Goal: Task Accomplishment & Management: Manage account settings

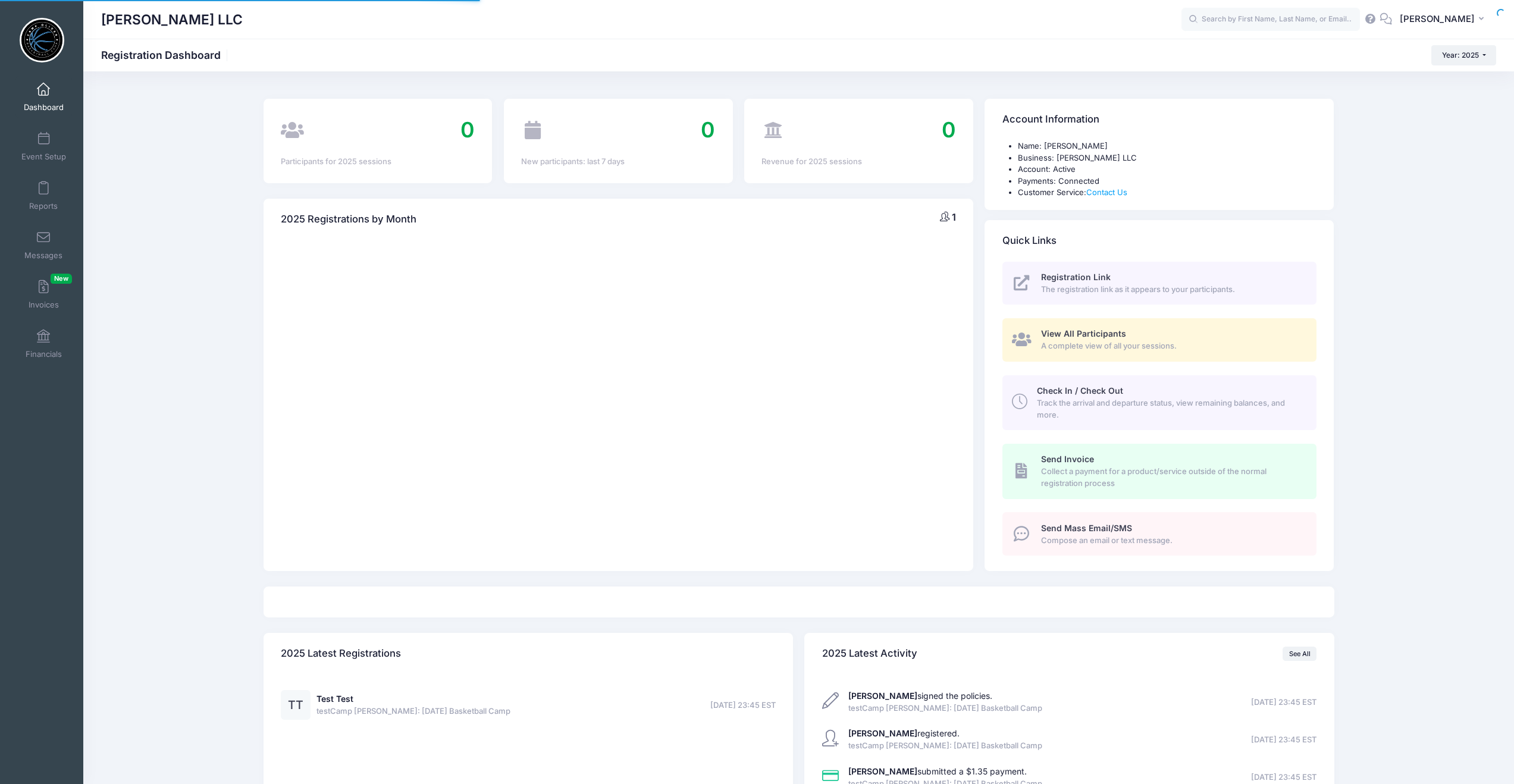
select select
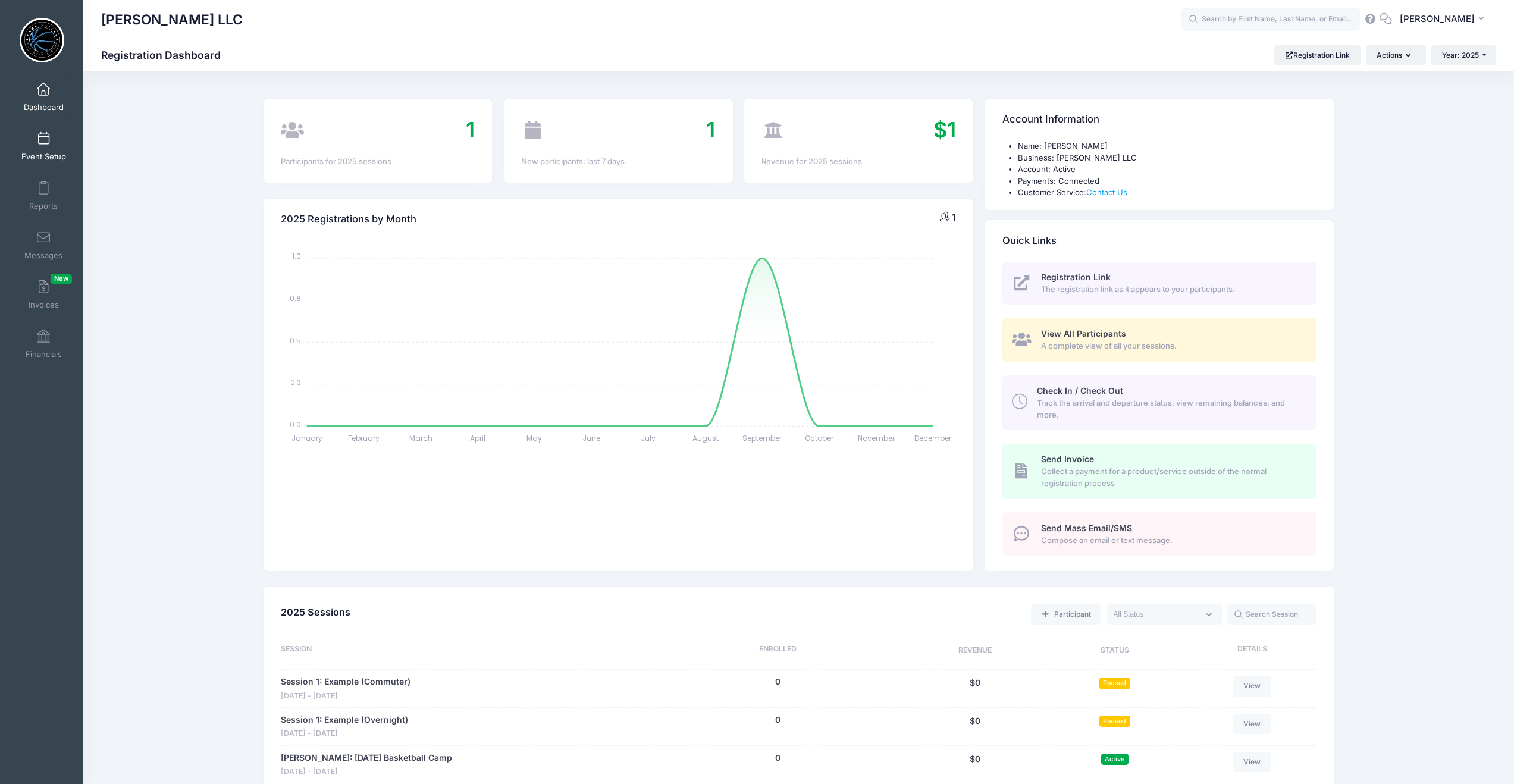
click at [50, 145] on link "Event Setup" at bounding box center [44, 146] width 57 height 42
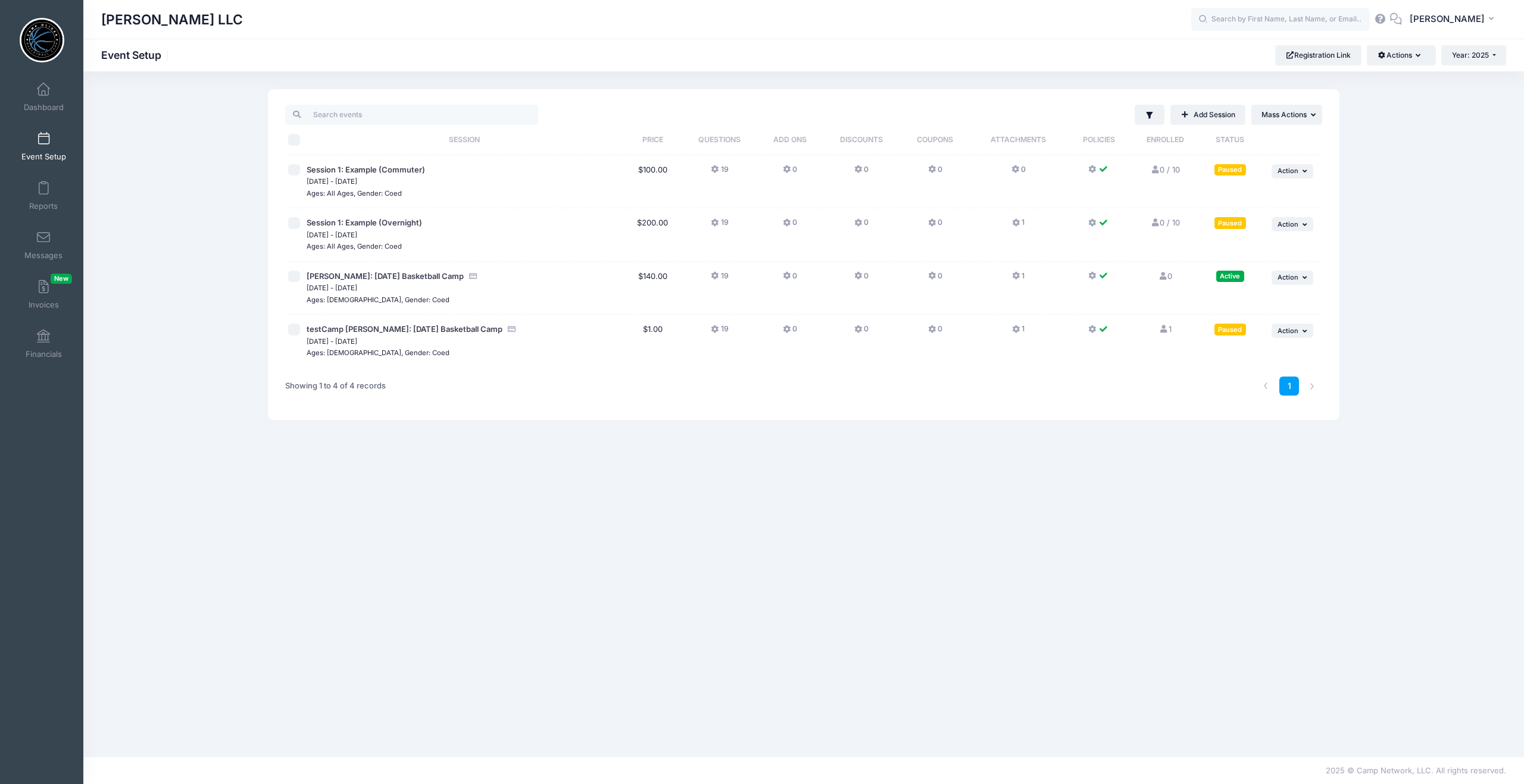
click at [296, 275] on input "checkbox" at bounding box center [294, 276] width 12 height 12
checkbox input "true"
click at [1424, 56] on button "Actions" at bounding box center [1400, 55] width 69 height 20
click at [1307, 276] on icon "button" at bounding box center [1306, 277] width 7 height 6
click at [1274, 349] on link "Duplicate Session" at bounding box center [1253, 349] width 108 height 23
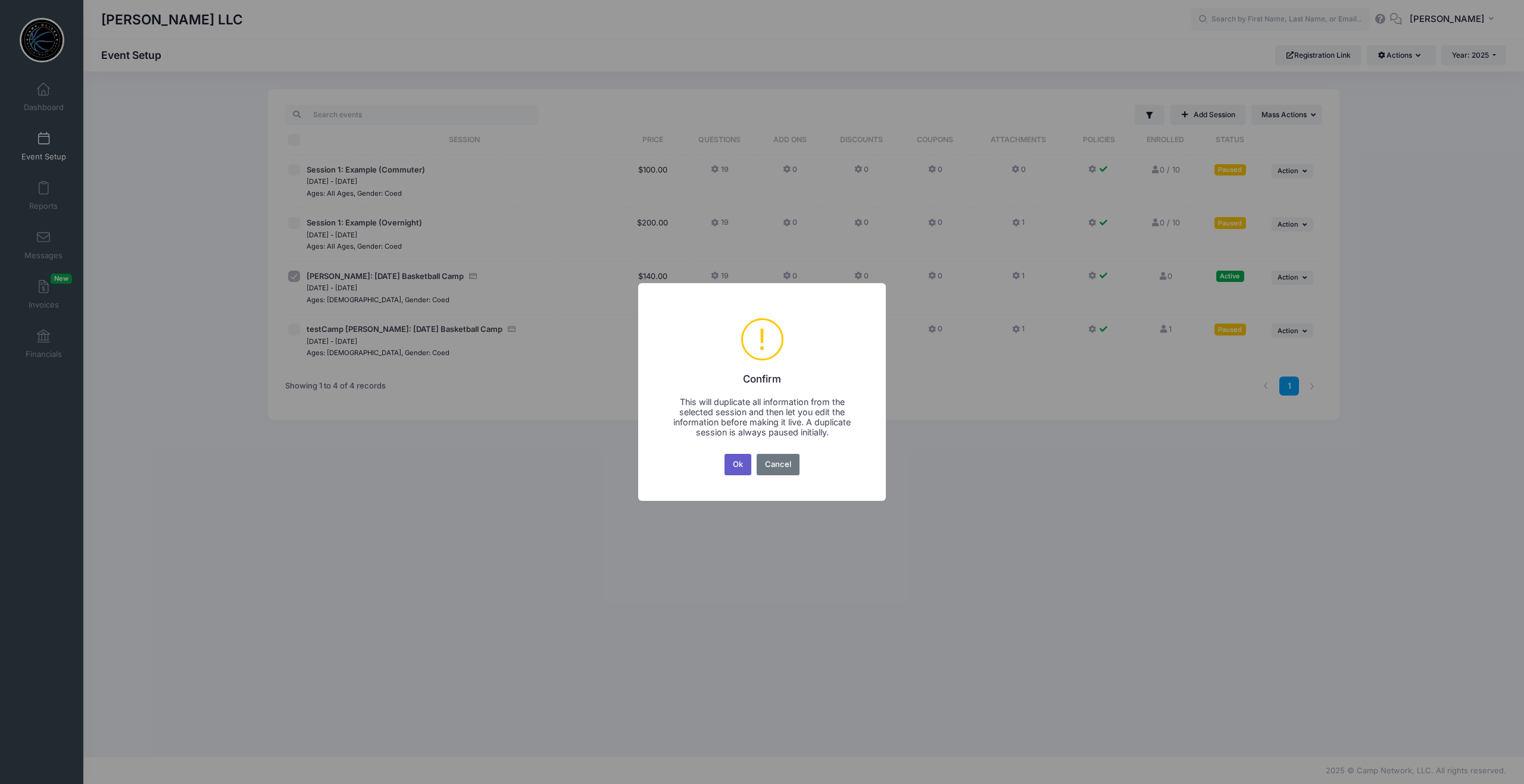
click at [734, 464] on button "Ok" at bounding box center [738, 464] width 28 height 21
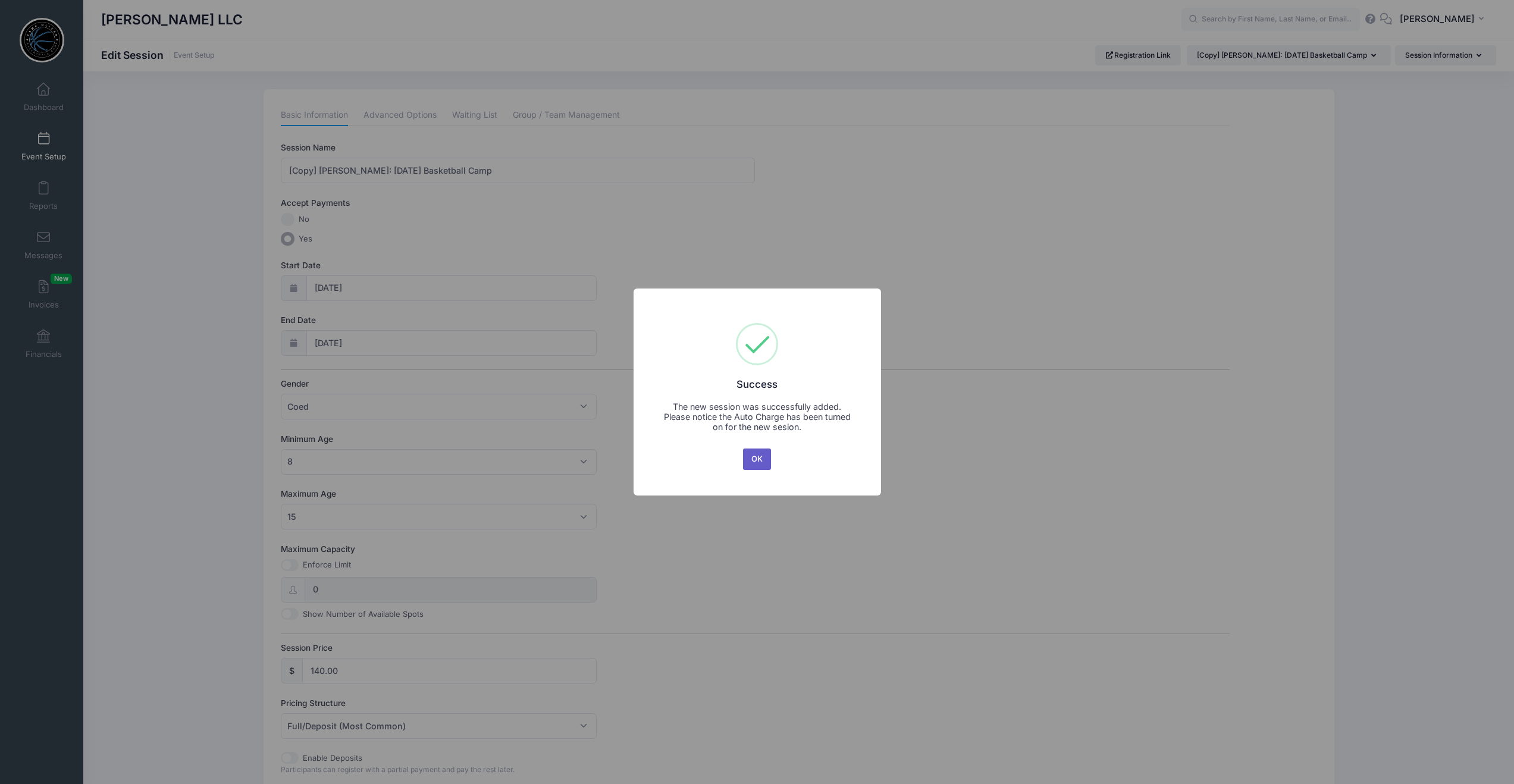
click at [748, 462] on button "OK" at bounding box center [757, 459] width 28 height 21
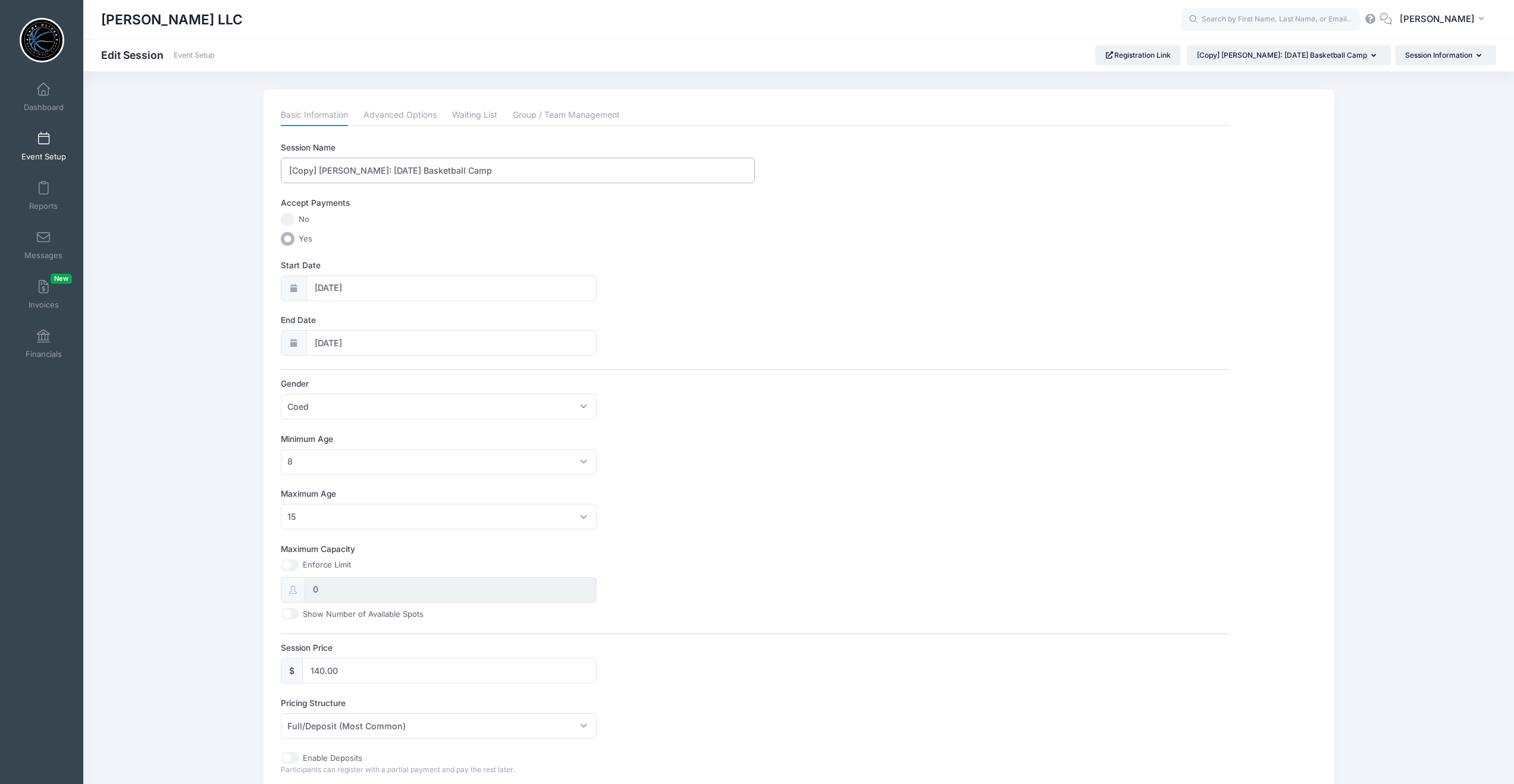
click at [428, 172] on input "[Copy] Camp Oliver: Thanksgiving Basketball Camp" at bounding box center [518, 170] width 474 height 25
click at [318, 168] on input "[Copy] Camp Oliver: Thanksgiving Basketball Camp" at bounding box center [518, 170] width 474 height 25
drag, startPoint x: 319, startPoint y: 169, endPoint x: 279, endPoint y: 169, distance: 40.0
click at [279, 169] on div "Basic Information Advanced Options Waiting List Group / Team Management Session…" at bounding box center [755, 525] width 961 height 841
drag, startPoint x: 398, startPoint y: 167, endPoint x: 346, endPoint y: 168, distance: 52.0
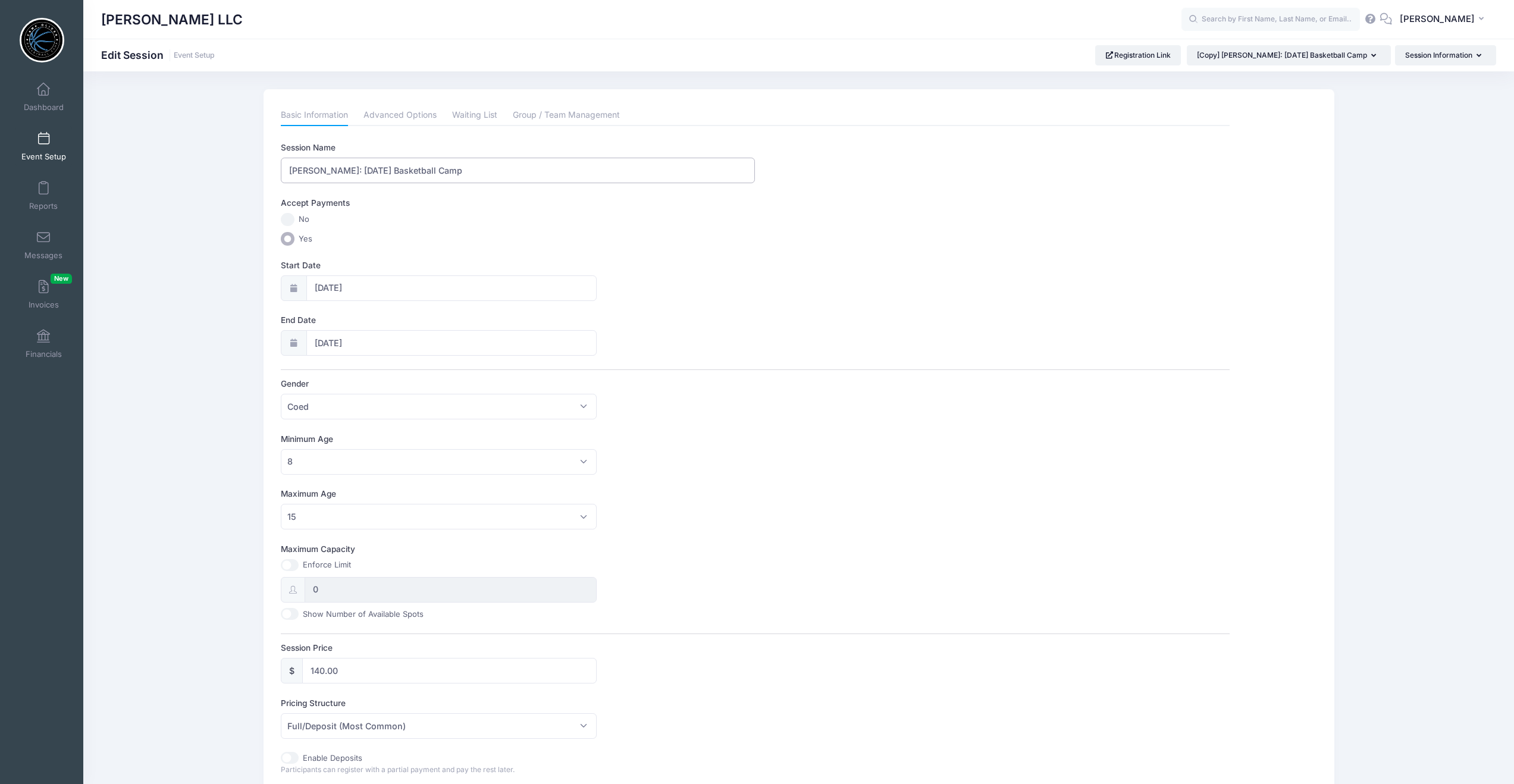
click at [346, 168] on input "[PERSON_NAME]: [DATE] Basketball Camp" at bounding box center [518, 170] width 474 height 25
type input "[PERSON_NAME]: Christmas Basketball Camp"
click at [543, 213] on label "No" at bounding box center [755, 220] width 949 height 13
click at [294, 213] on input "No" at bounding box center [287, 220] width 13 height 13
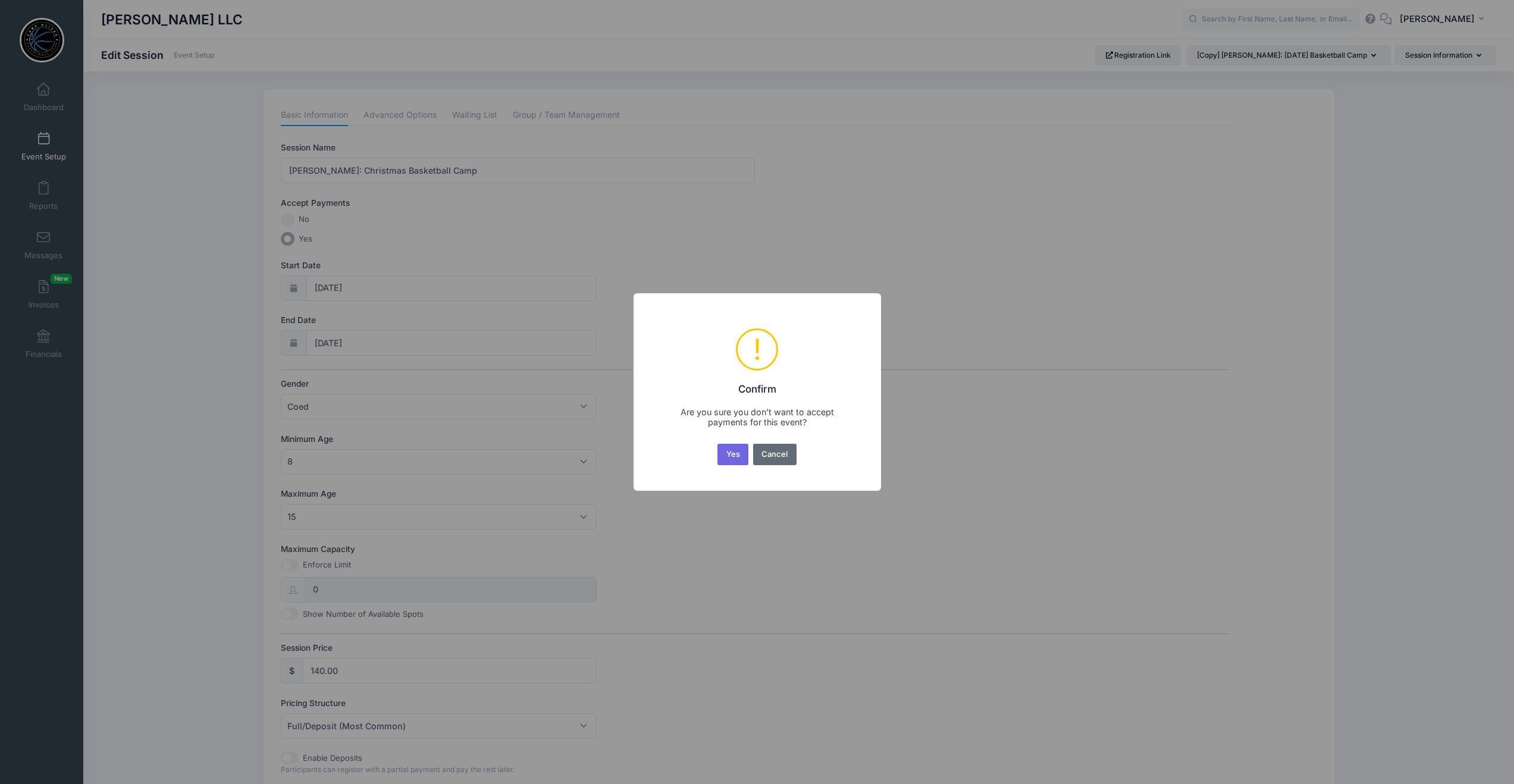
click at [783, 455] on button "Cancel" at bounding box center [775, 454] width 43 height 21
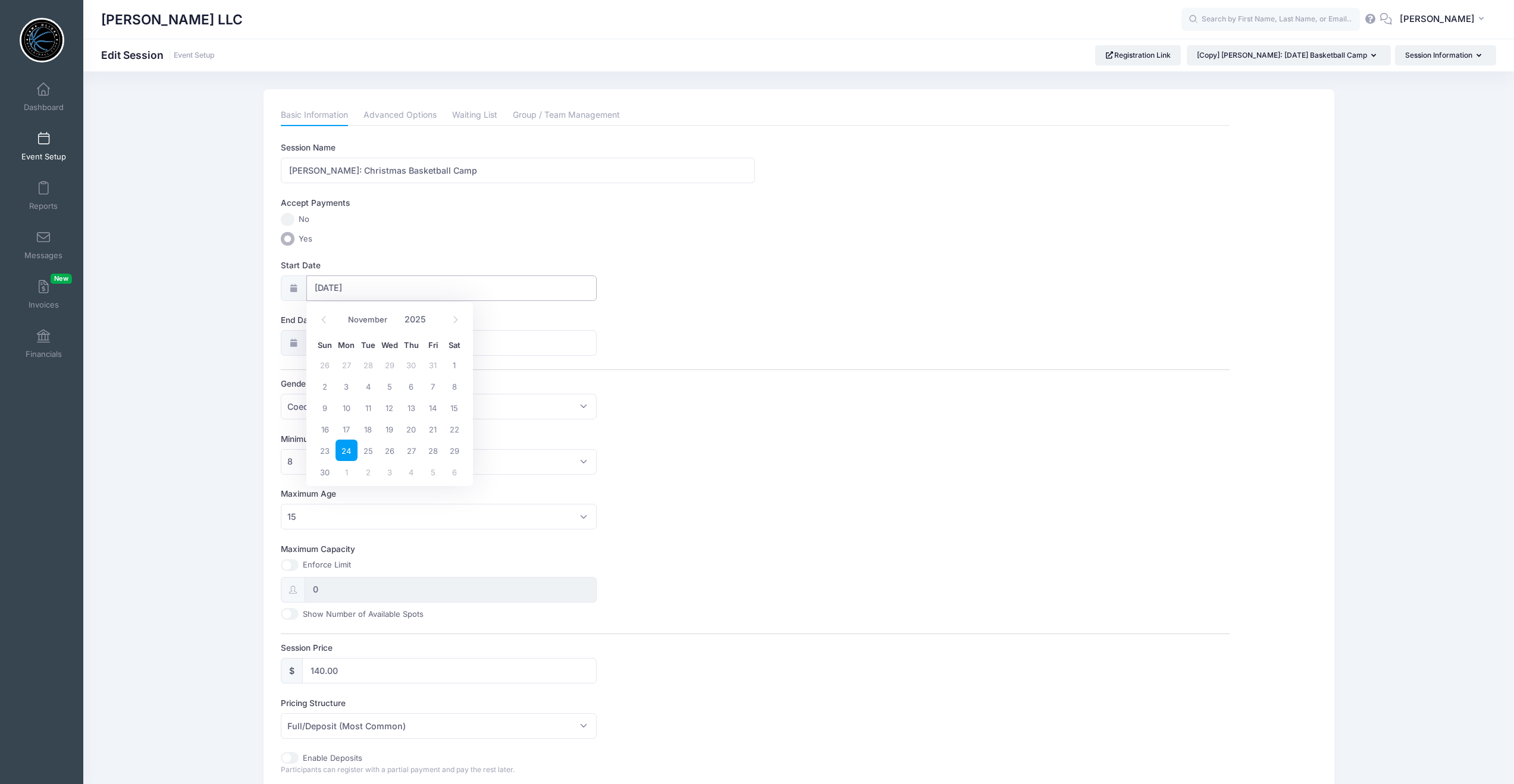
click at [363, 286] on input "11/24/2025" at bounding box center [451, 288] width 291 height 25
click at [450, 316] on span at bounding box center [455, 320] width 20 height 20
select select "11"
click at [349, 430] on span "22" at bounding box center [346, 428] width 21 height 21
type input "12/22/2025"
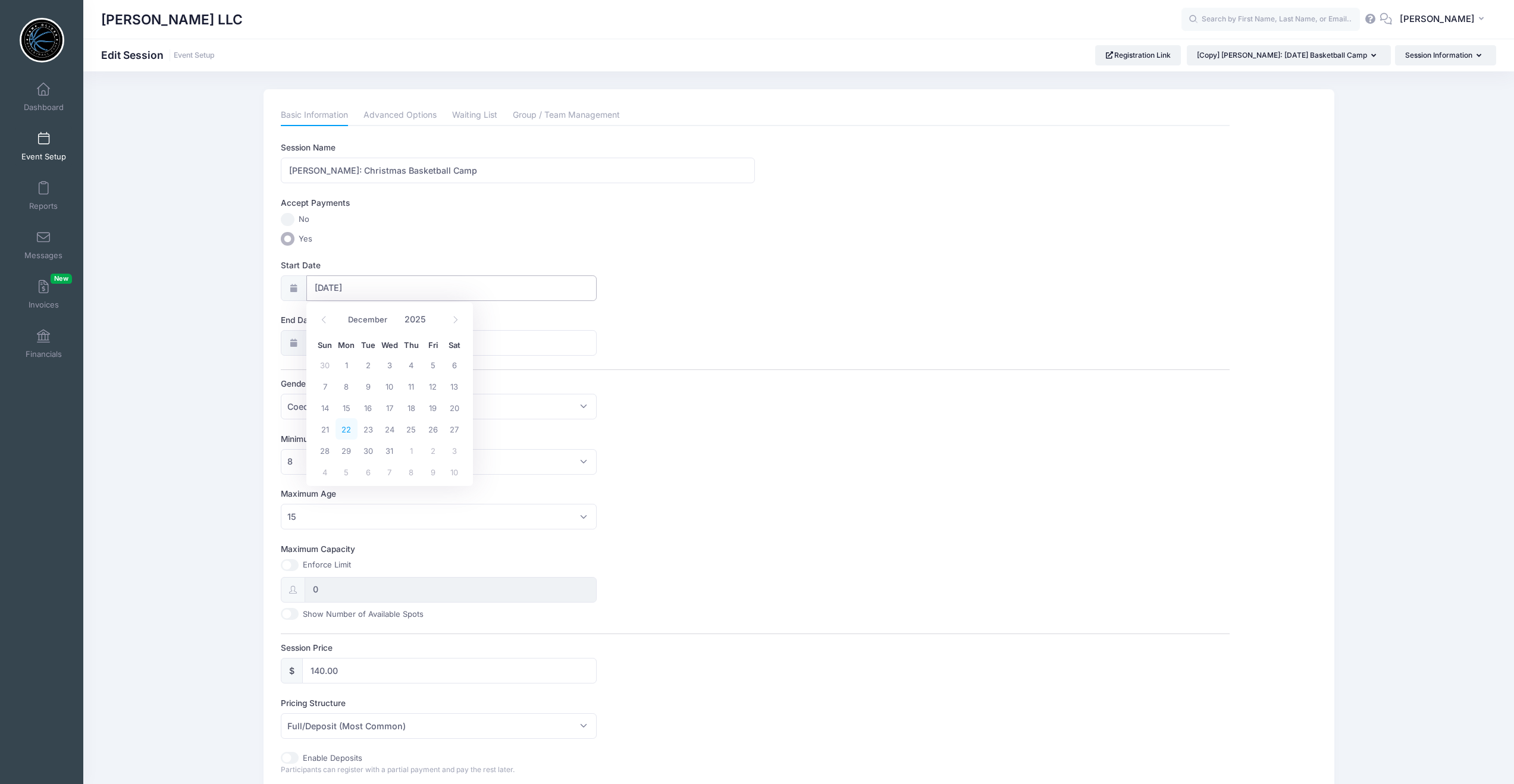
type input "12/23/2025"
select select "11"
click at [371, 483] on span "23" at bounding box center [368, 483] width 21 height 21
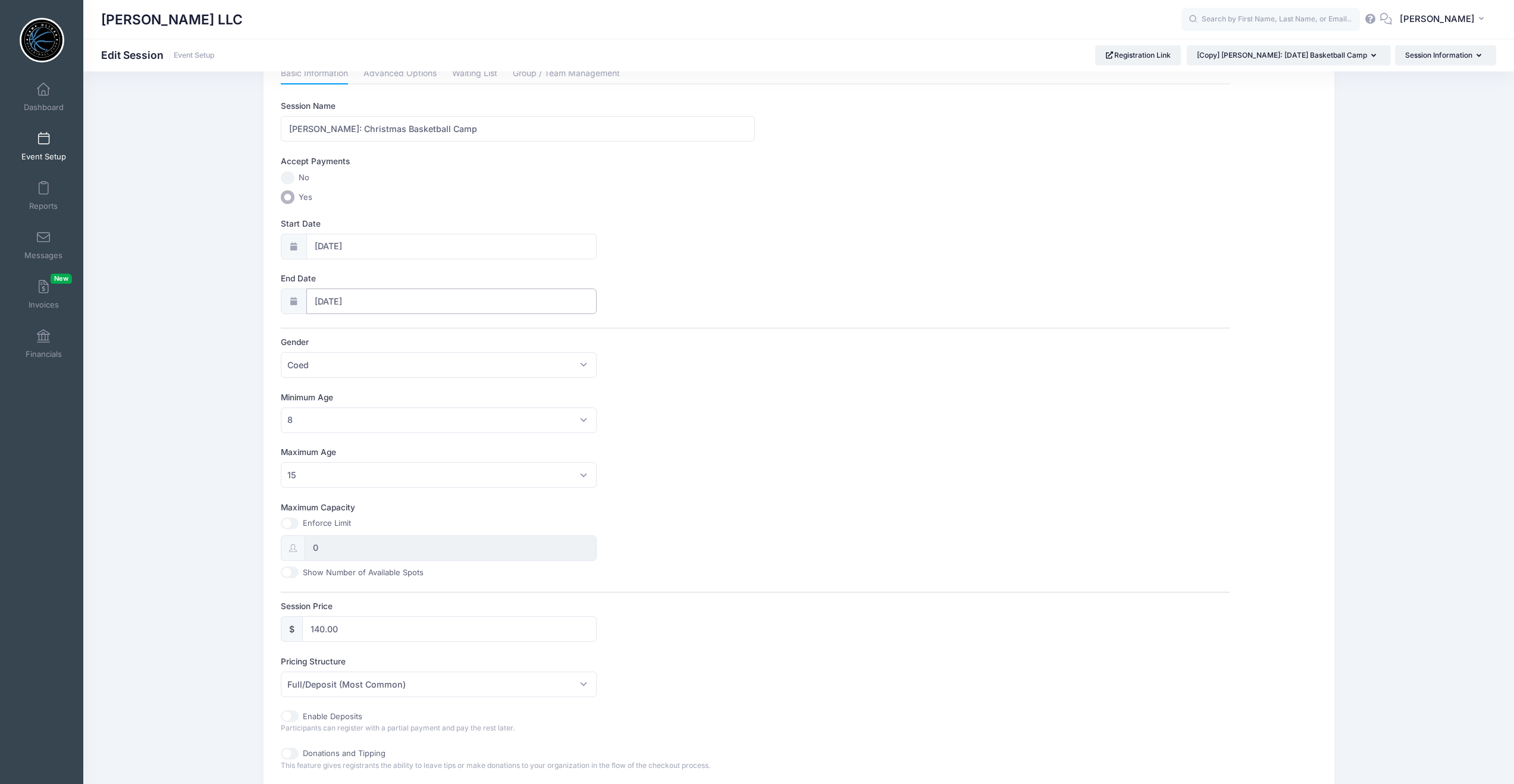
scroll to position [47, 0]
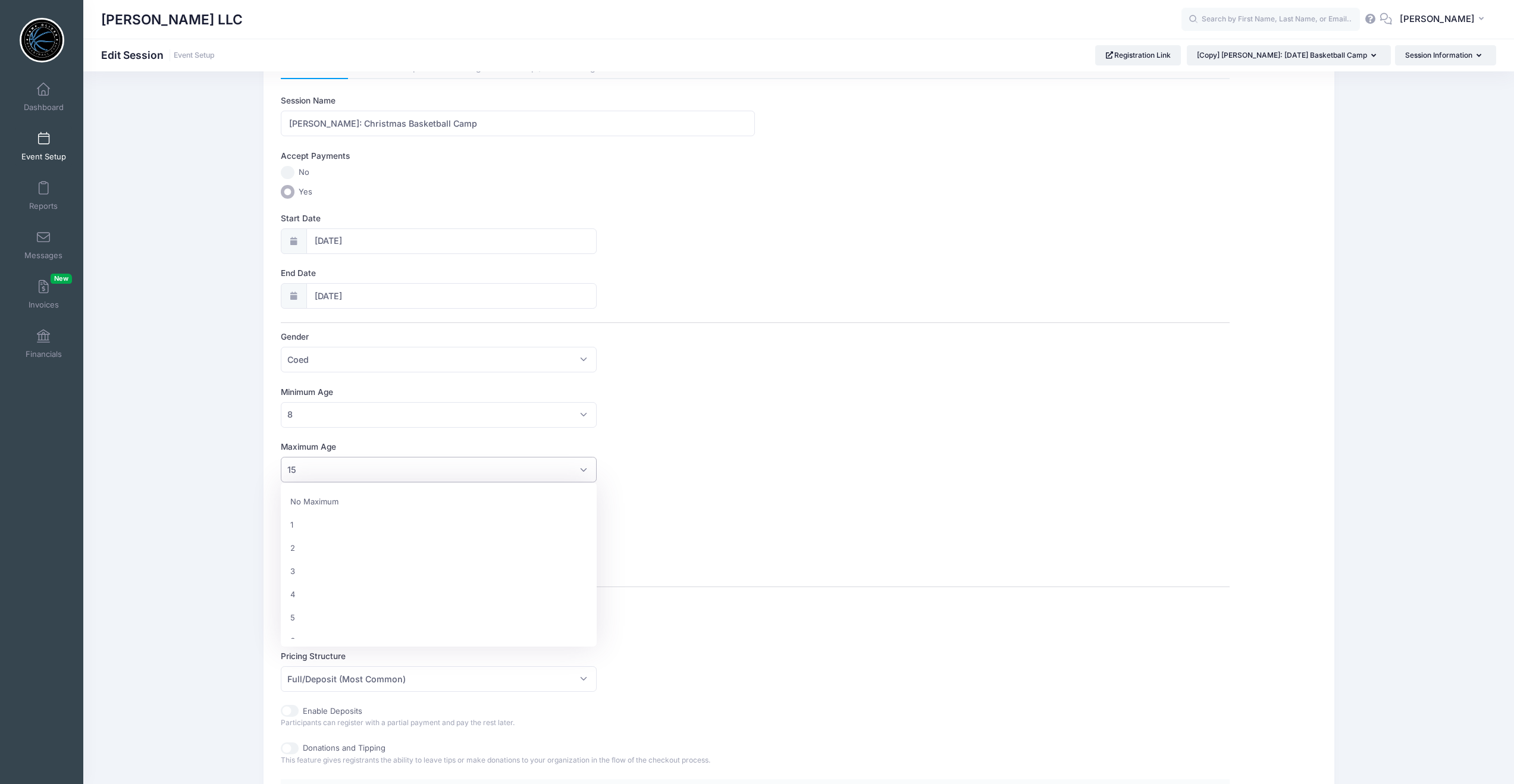
click at [586, 468] on span "15" at bounding box center [439, 469] width 316 height 25
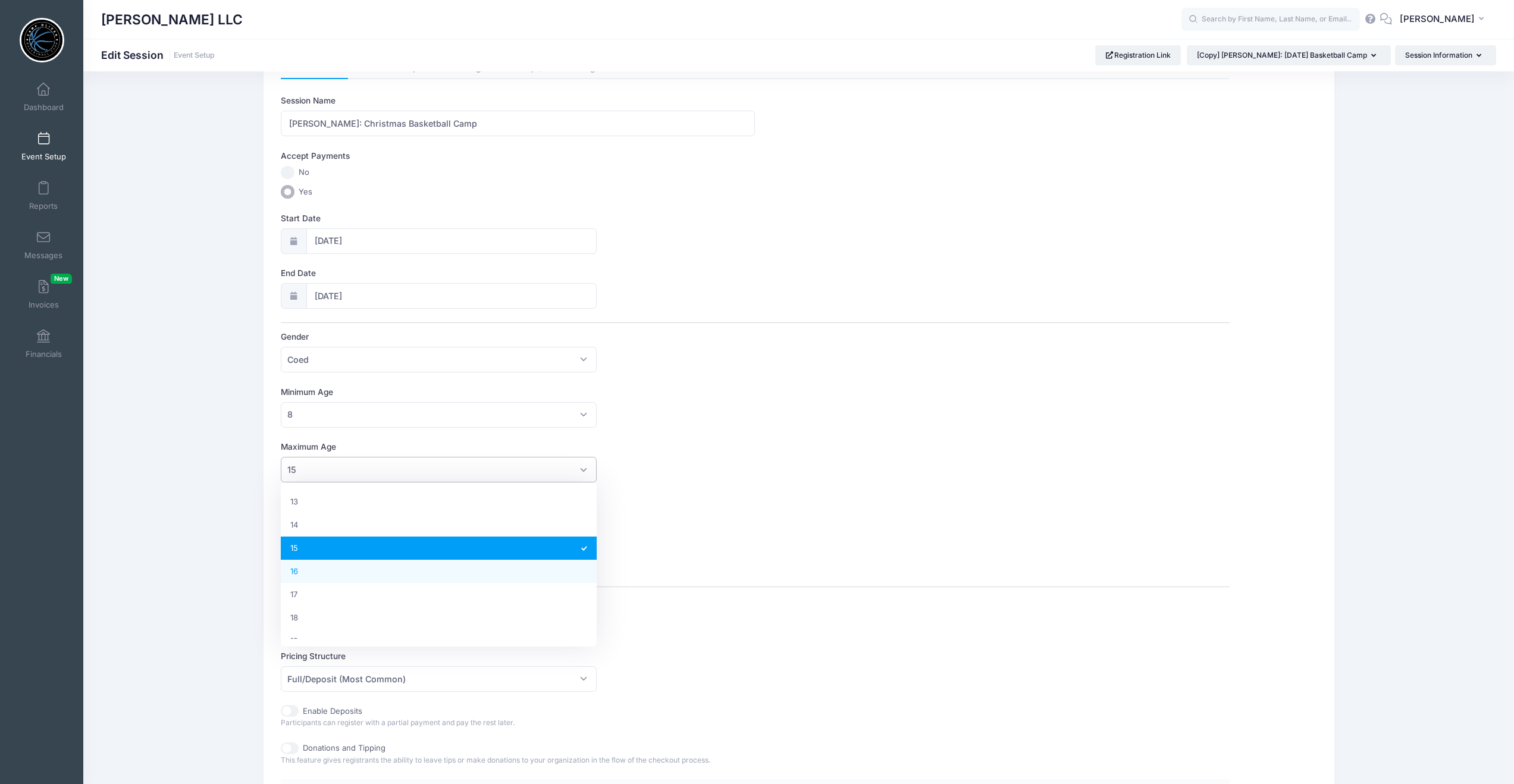
select select "16"
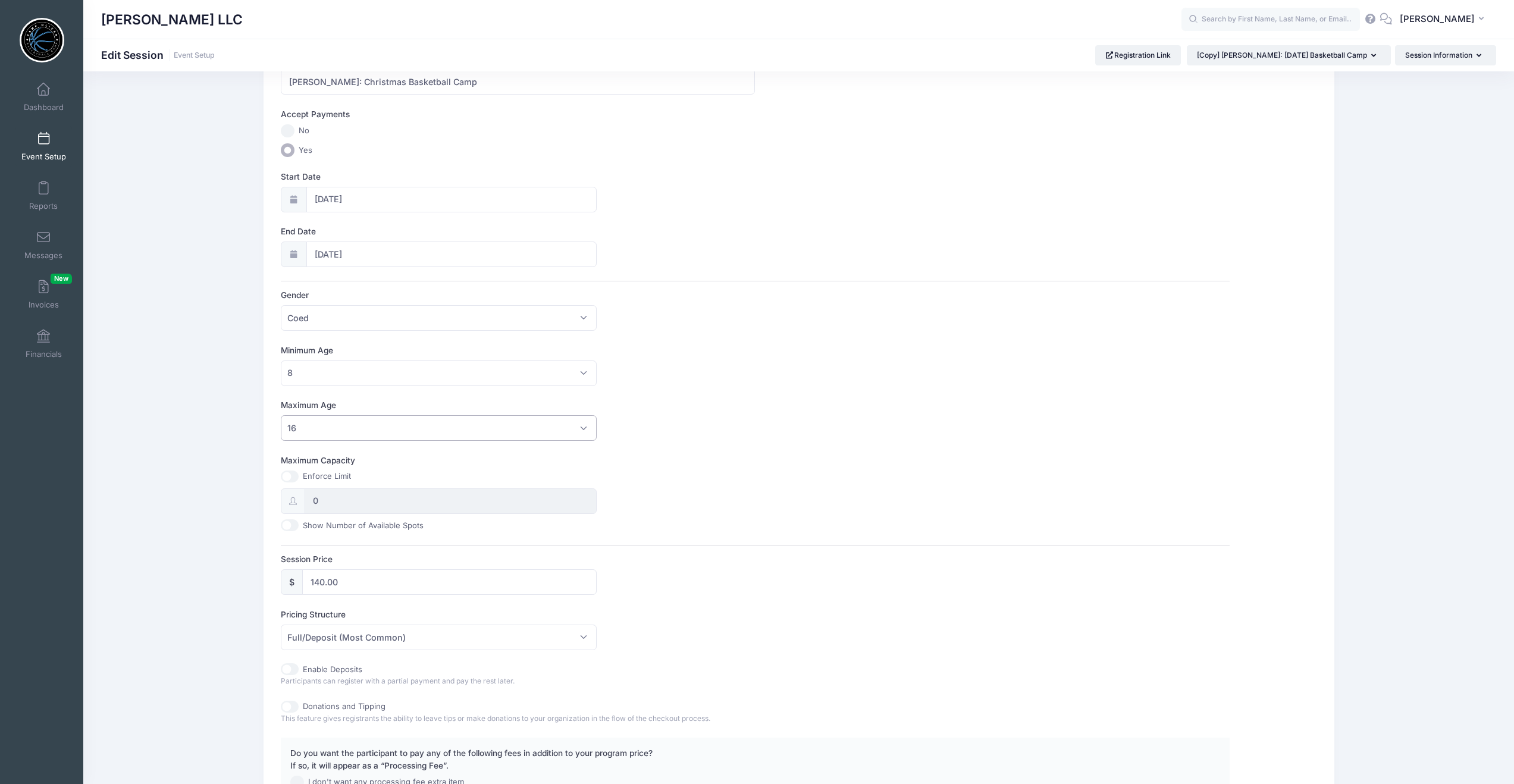
scroll to position [0, 0]
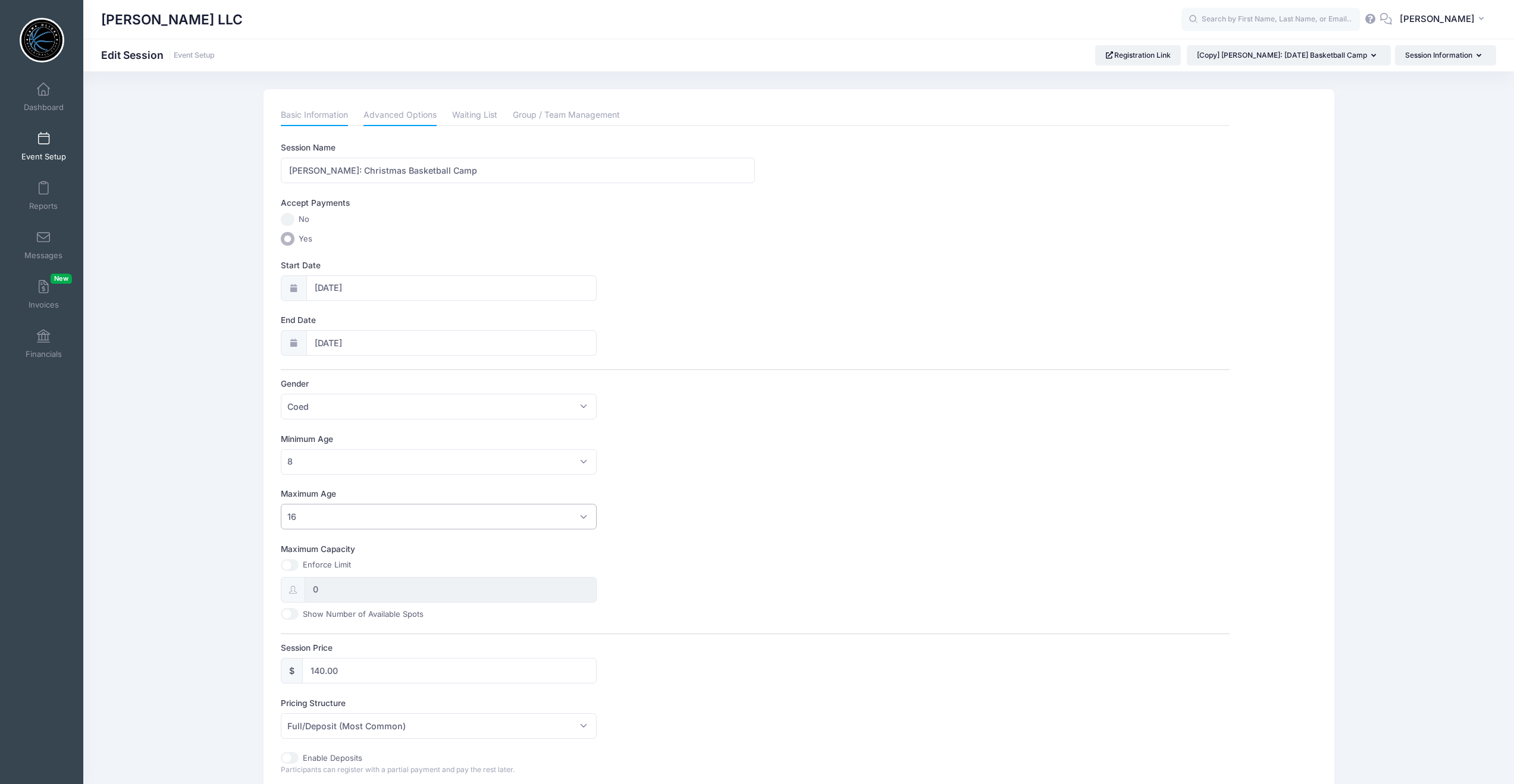
click at [401, 113] on link "Advanced Options" at bounding box center [400, 115] width 73 height 21
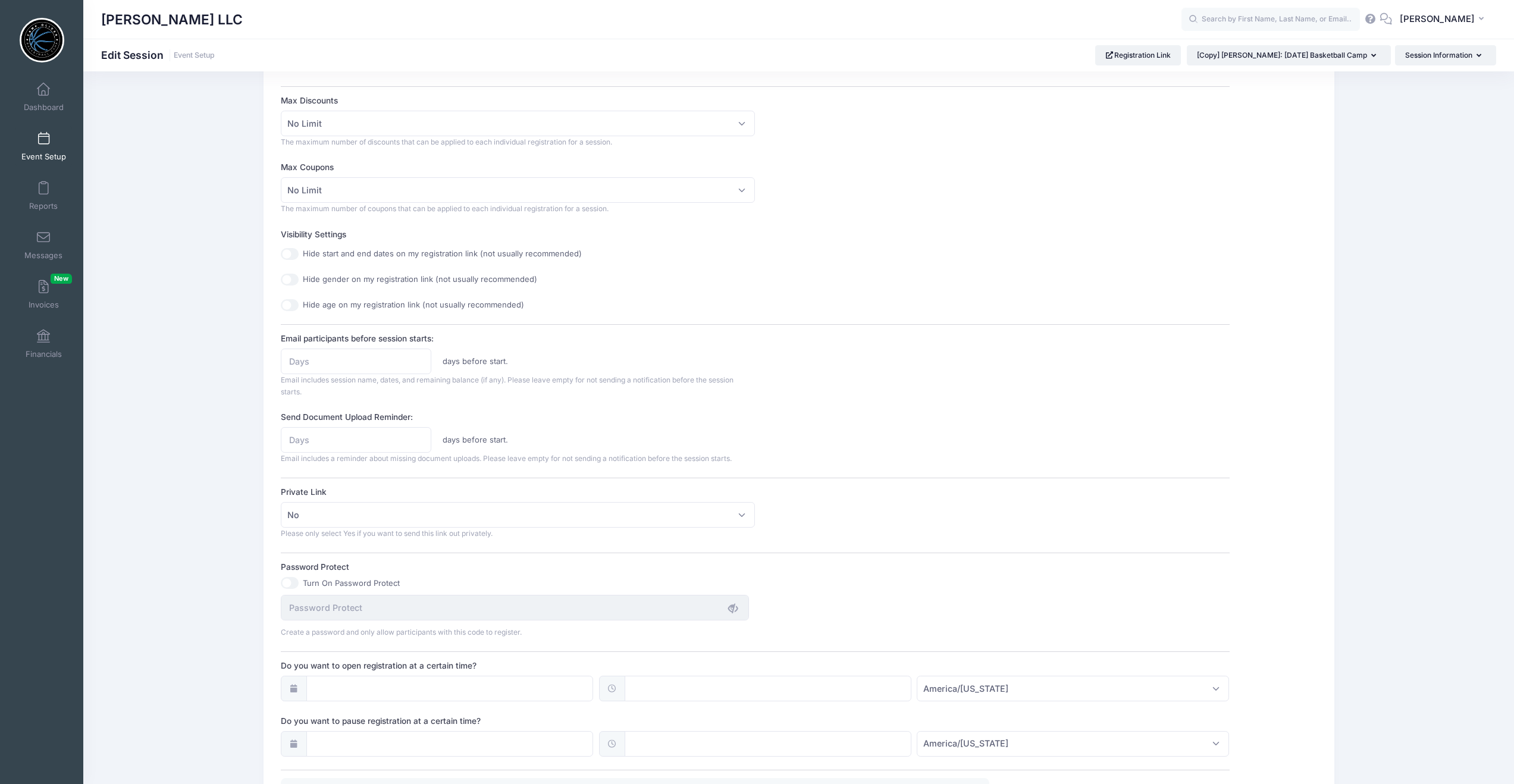
scroll to position [484, 0]
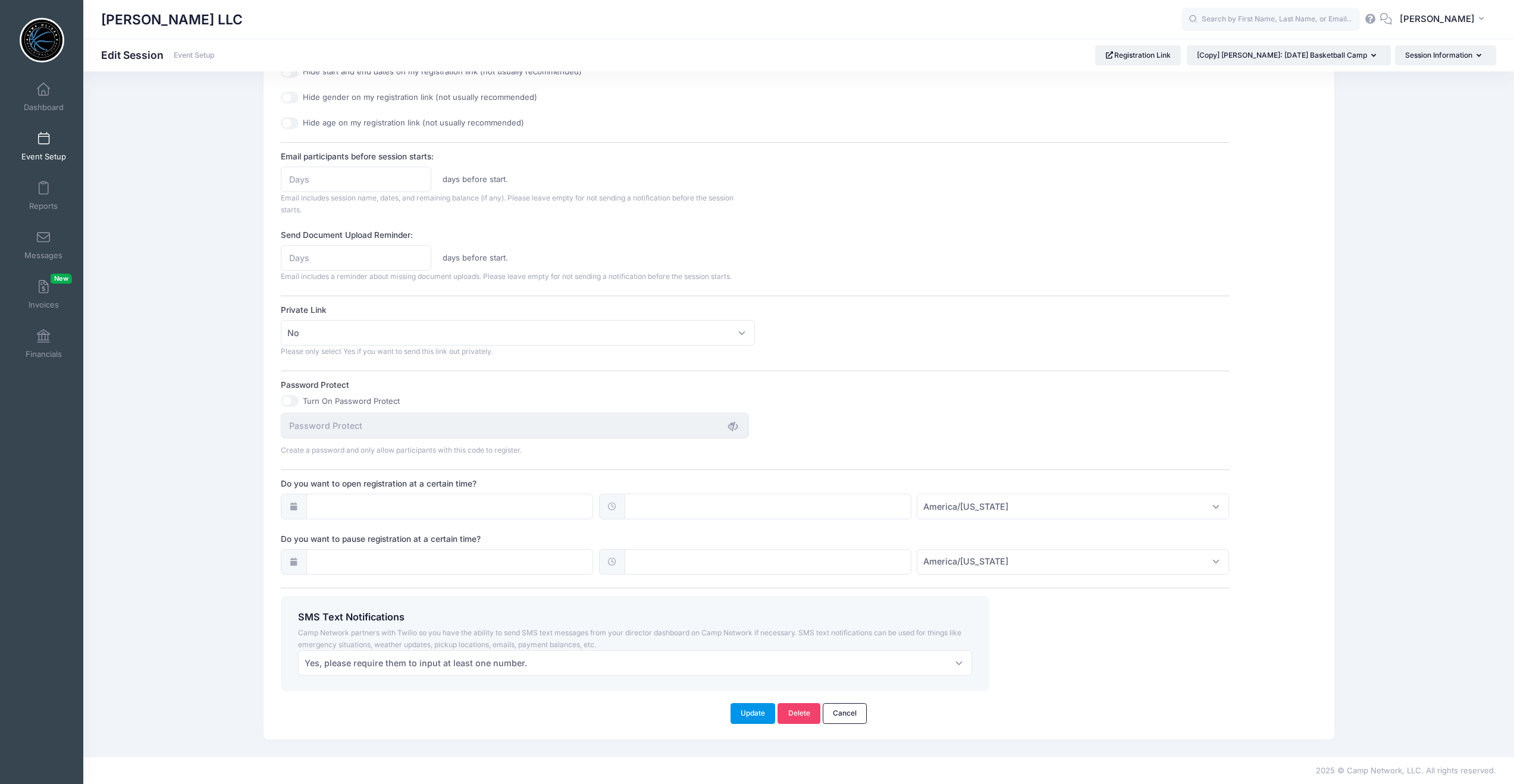
click at [749, 715] on button "Update" at bounding box center [753, 713] width 45 height 20
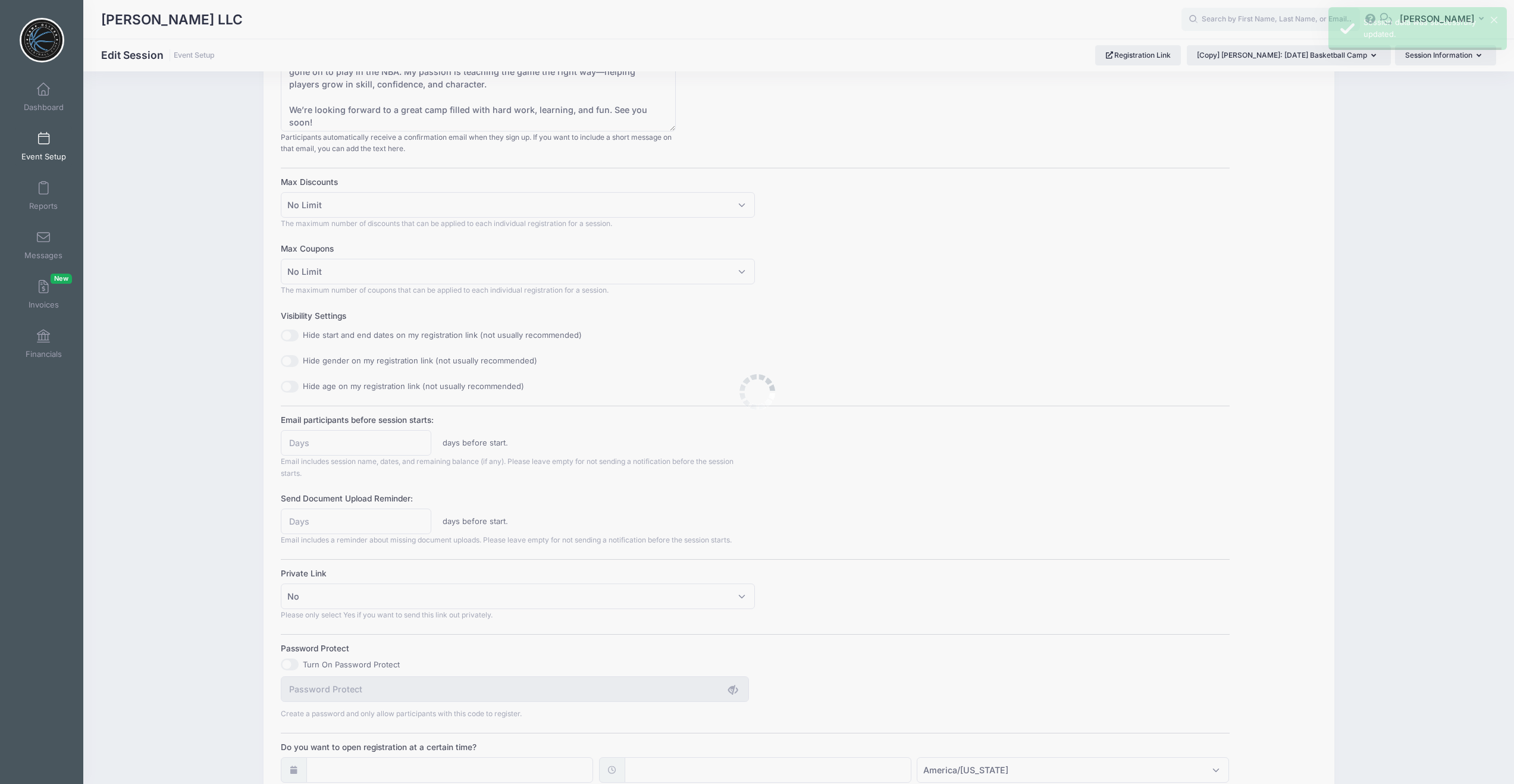
scroll to position [0, 0]
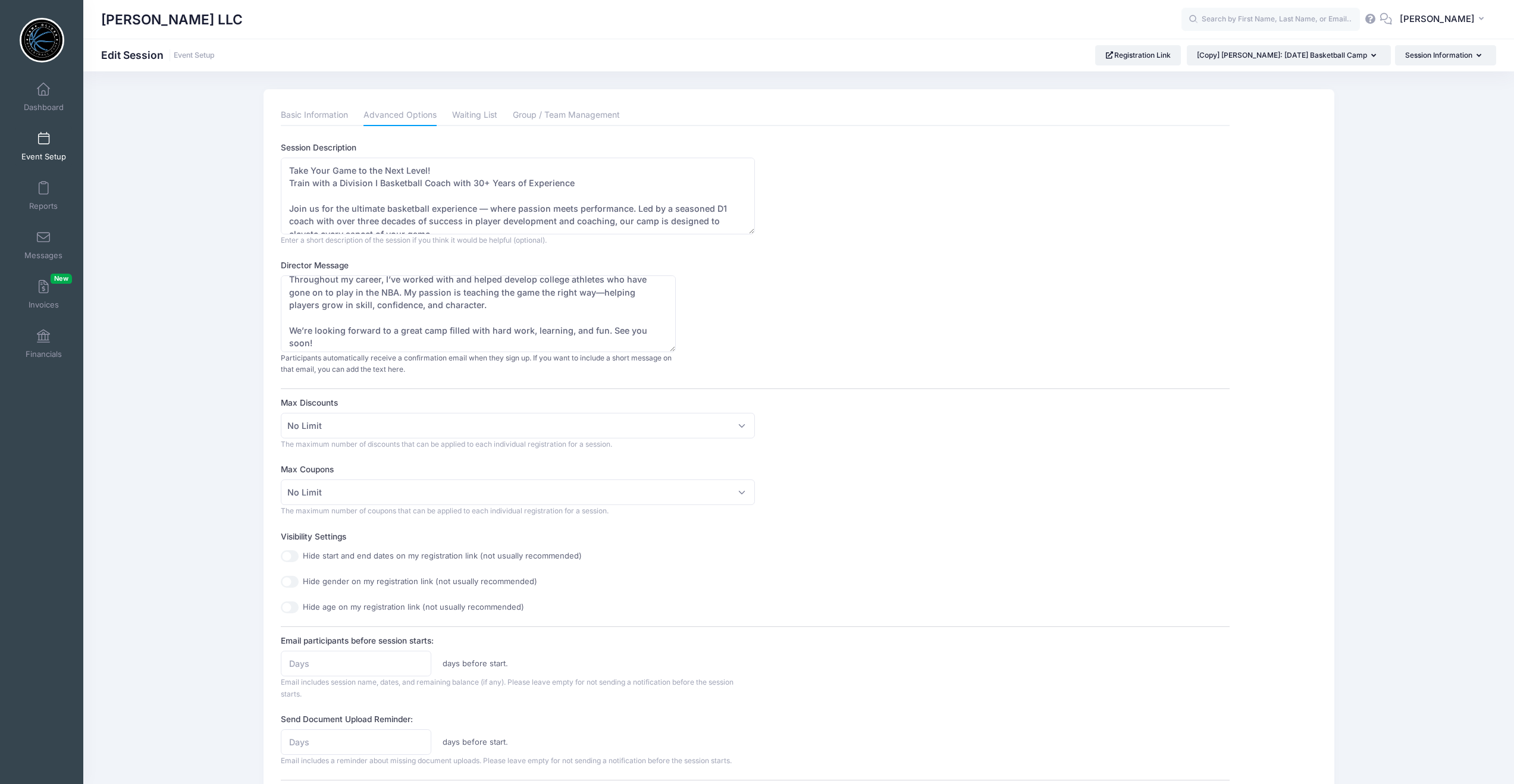
click at [43, 134] on span at bounding box center [43, 139] width 0 height 13
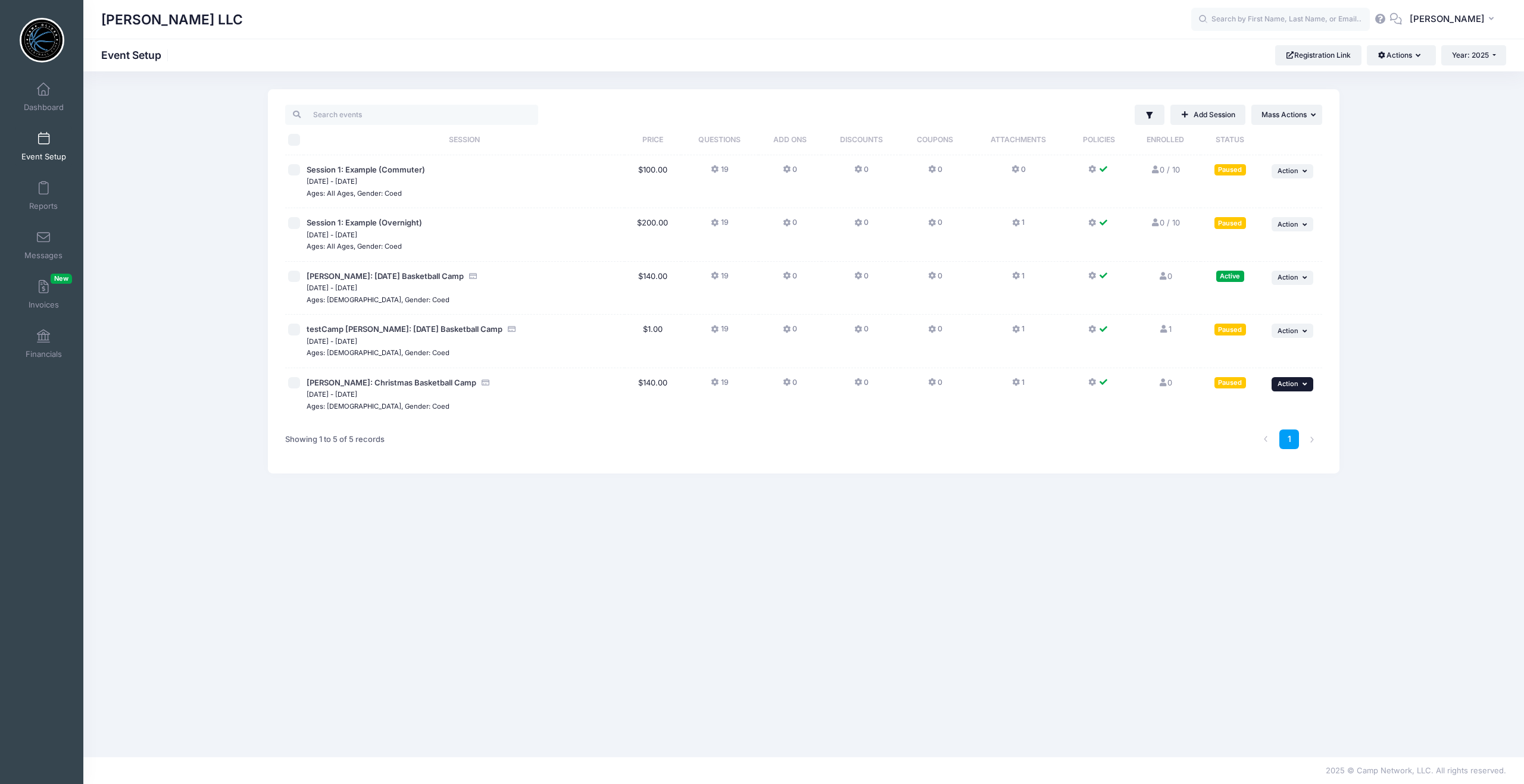
click at [1304, 381] on icon "button" at bounding box center [1306, 384] width 7 height 6
click at [1258, 453] on link "Duplicate Session" at bounding box center [1253, 456] width 108 height 23
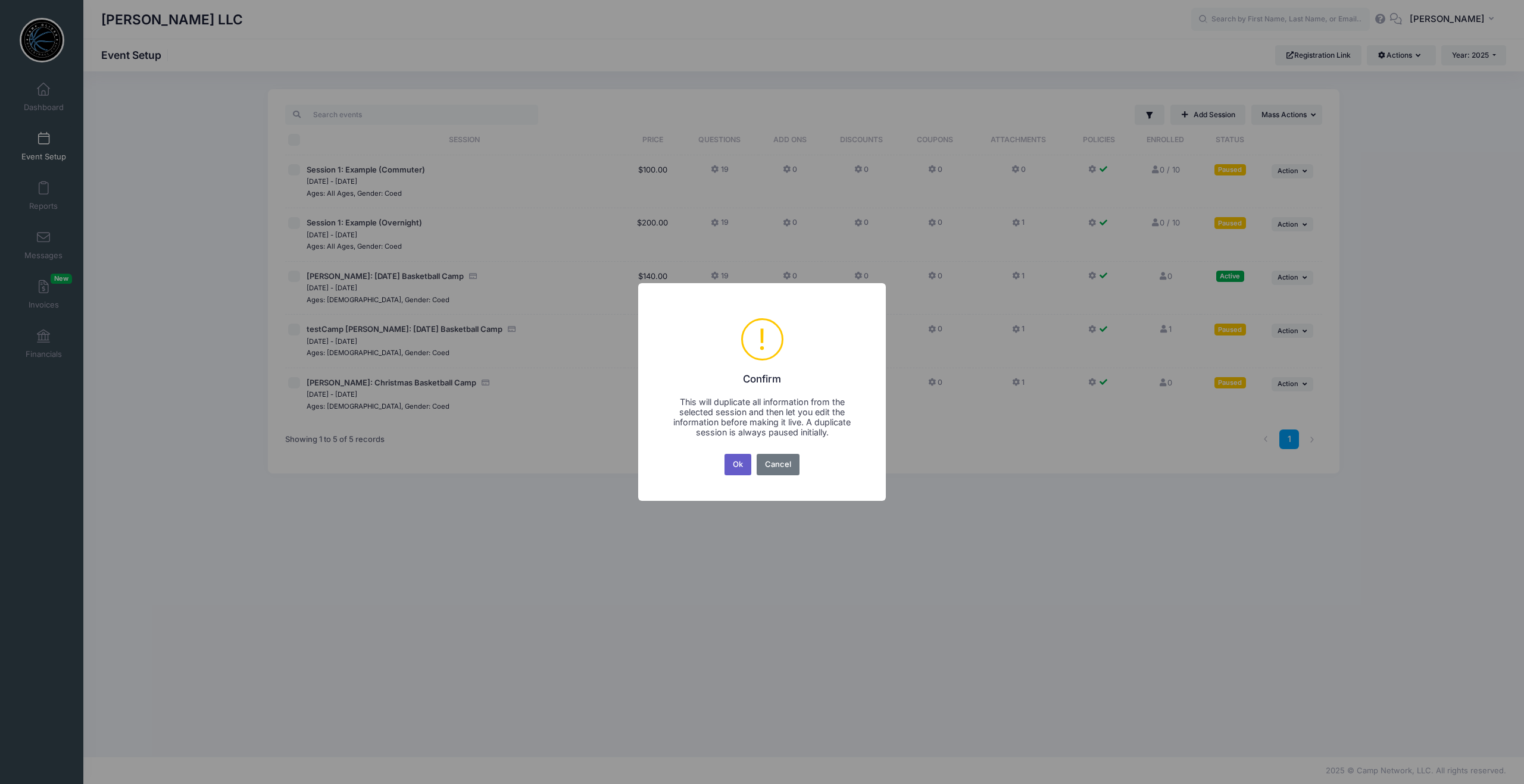
click at [735, 464] on button "Ok" at bounding box center [738, 464] width 28 height 21
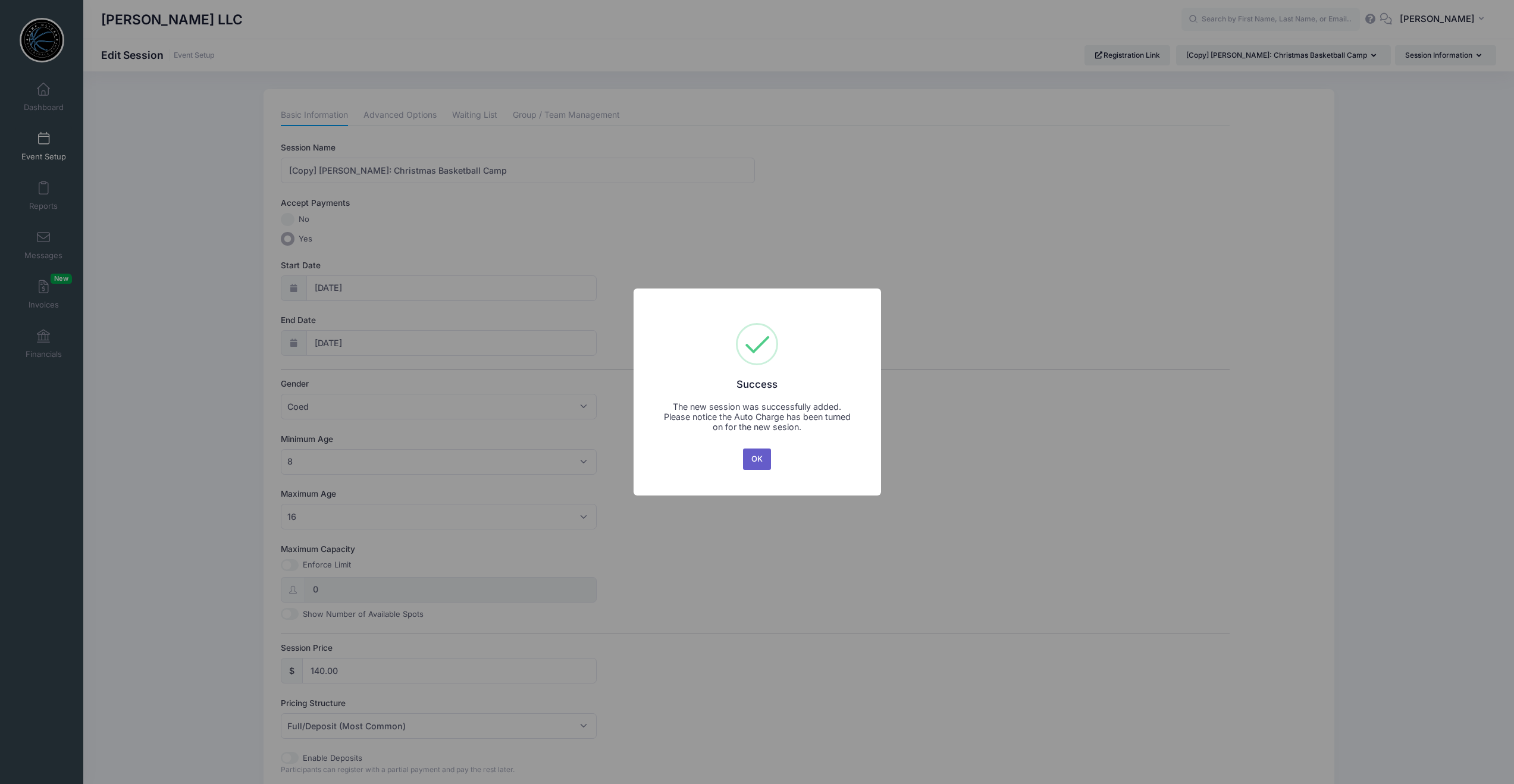
click at [760, 459] on button "OK" at bounding box center [757, 459] width 28 height 21
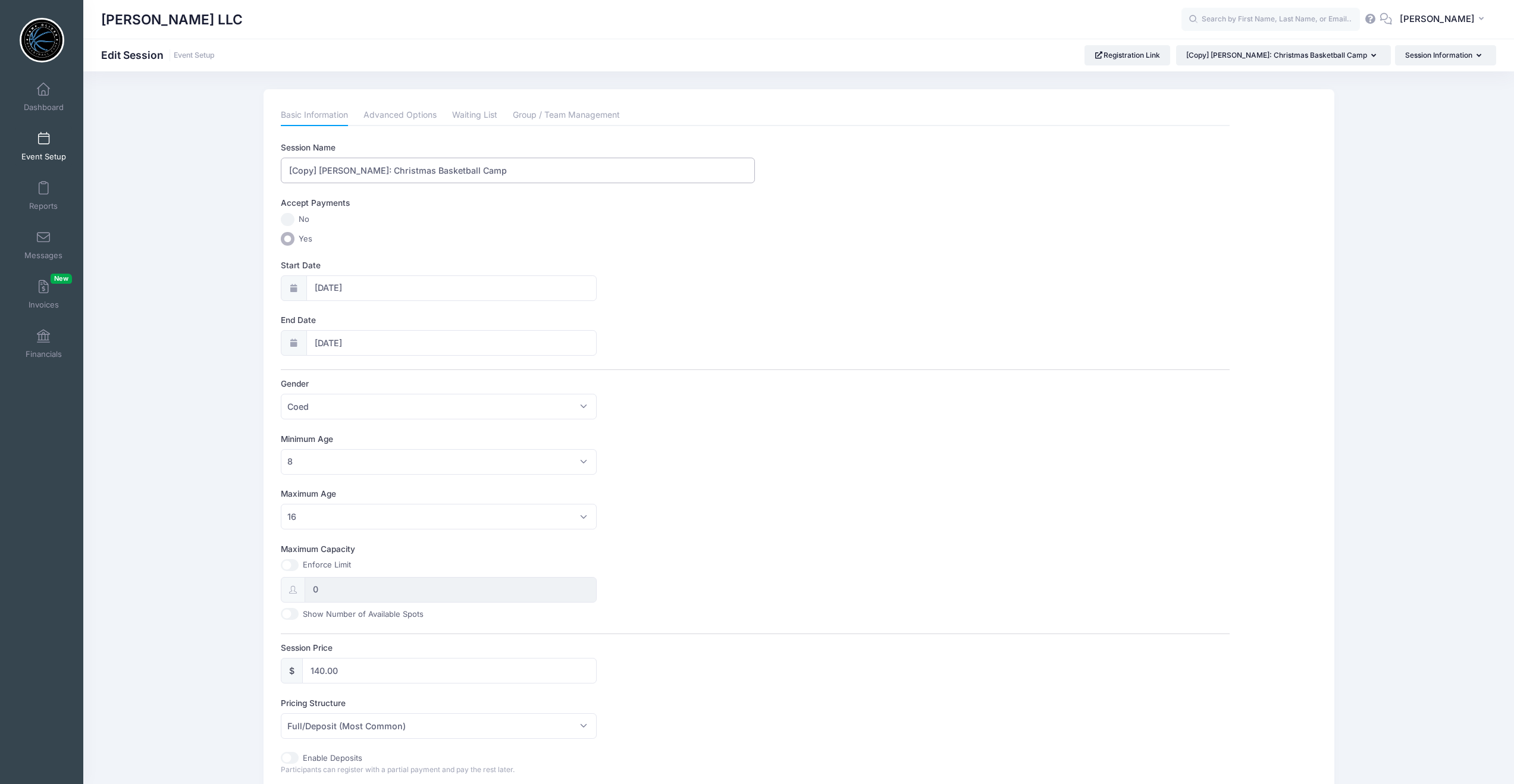
drag, startPoint x: 319, startPoint y: 172, endPoint x: 279, endPoint y: 172, distance: 40.0
click at [281, 172] on div "[Copy] [PERSON_NAME]: Christmas Basketball Camp" at bounding box center [518, 170] width 474 height 25
drag, startPoint x: 387, startPoint y: 172, endPoint x: 346, endPoint y: 171, distance: 41.0
click at [346, 171] on input "[PERSON_NAME]: Christmas Basketball Camp" at bounding box center [518, 170] width 474 height 25
type input "[PERSON_NAME]: New Years Eve Basketball Camp"
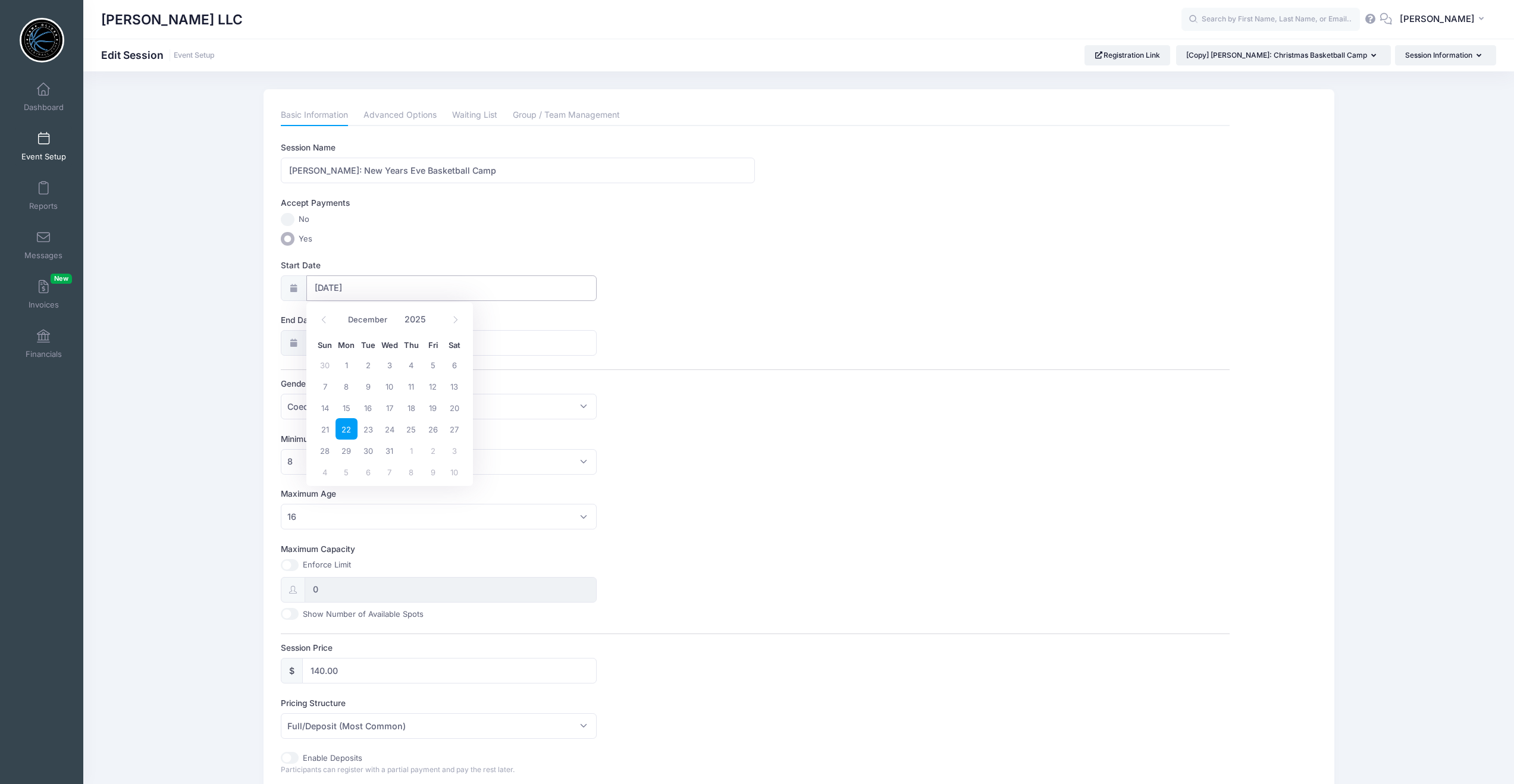
click at [469, 288] on input "[DATE]" at bounding box center [451, 288] width 291 height 25
click at [346, 452] on span "29" at bounding box center [346, 450] width 21 height 21
type input "[DATE]"
click at [392, 503] on span "31" at bounding box center [389, 505] width 21 height 21
type input "[DATE]"
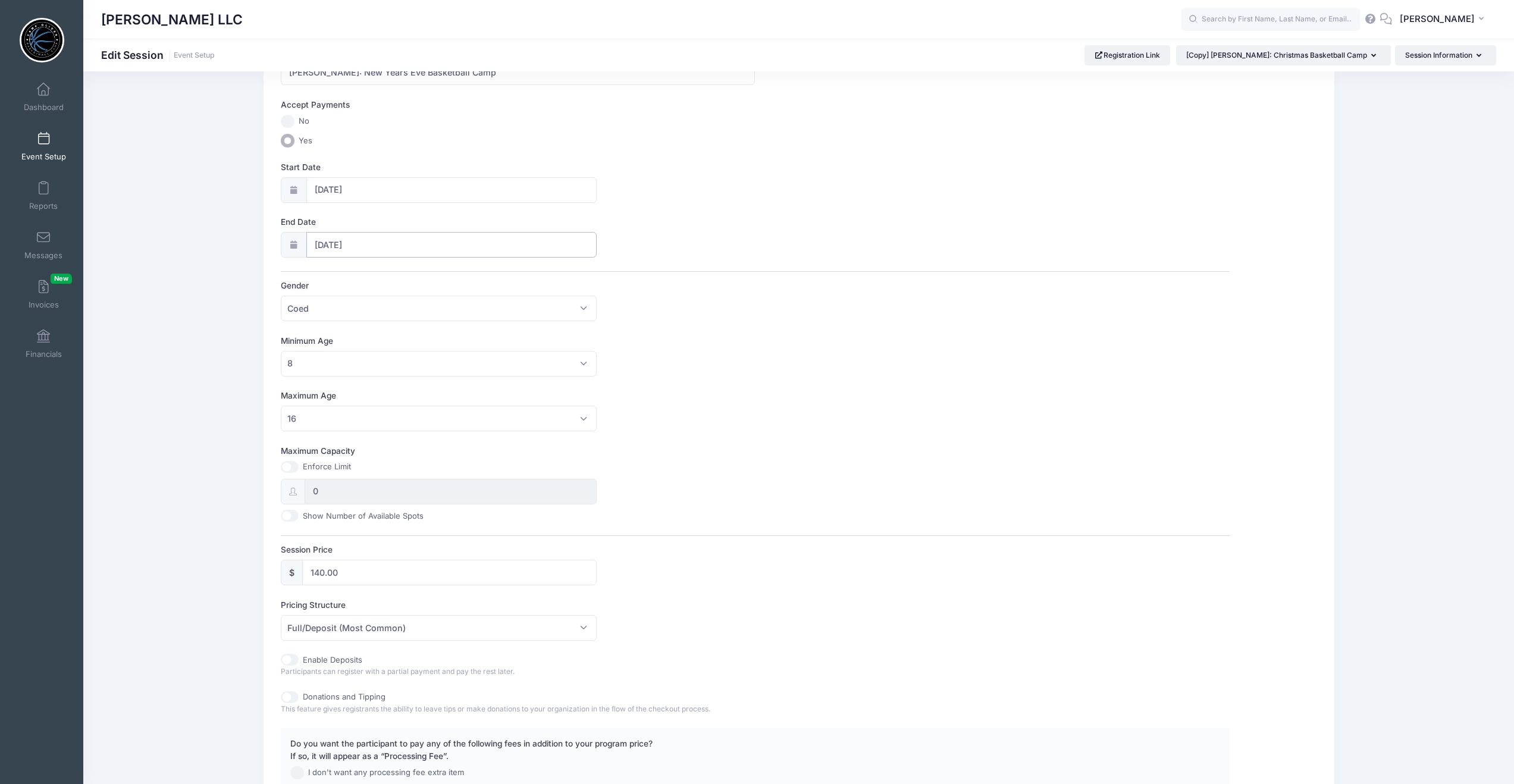
scroll to position [100, 0]
click at [321, 569] on input "140.00" at bounding box center [450, 571] width 295 height 25
drag, startPoint x: 328, startPoint y: 573, endPoint x: 311, endPoint y: 573, distance: 17.0
click at [311, 573] on input "140.00" at bounding box center [450, 571] width 295 height 25
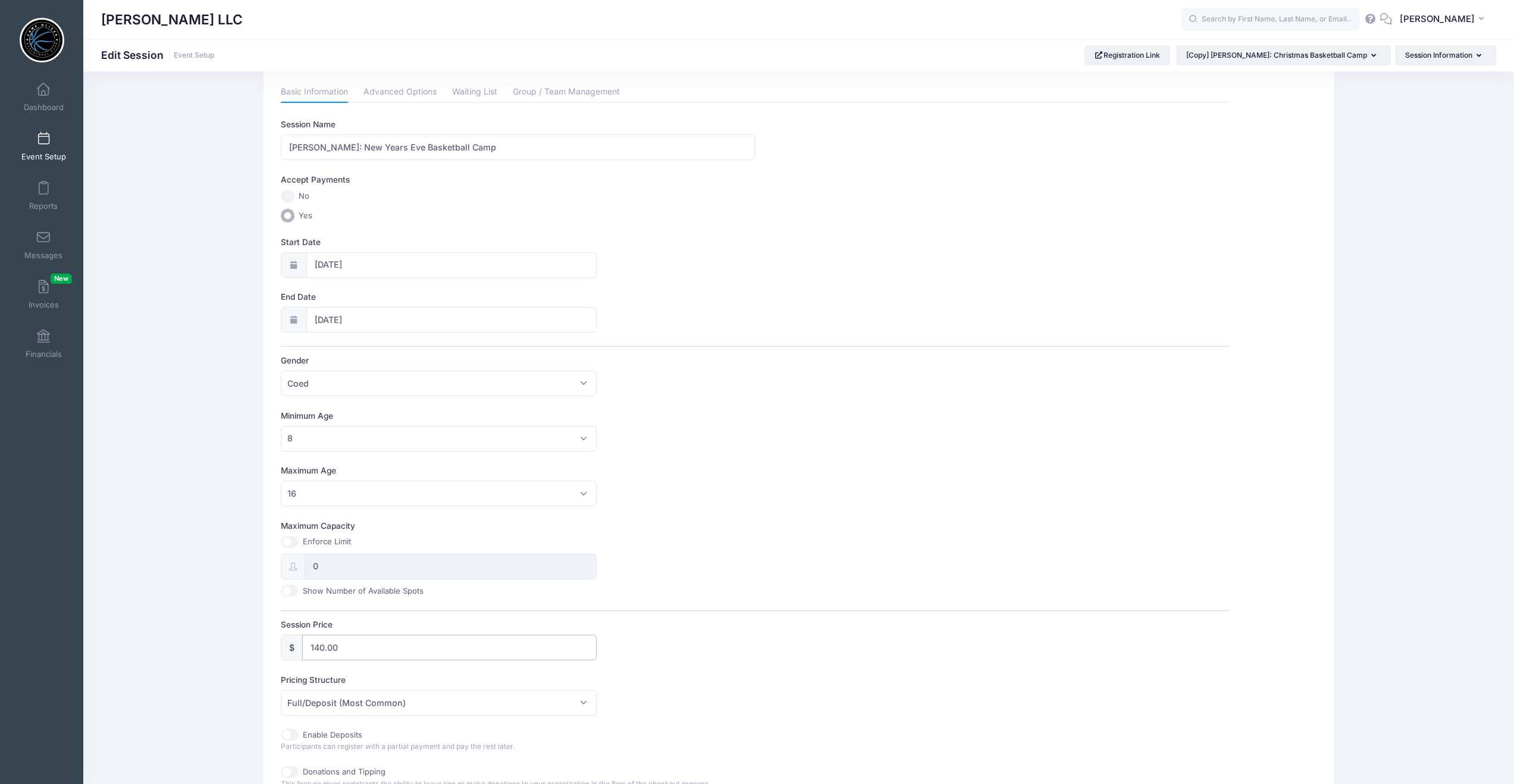
scroll to position [0, 0]
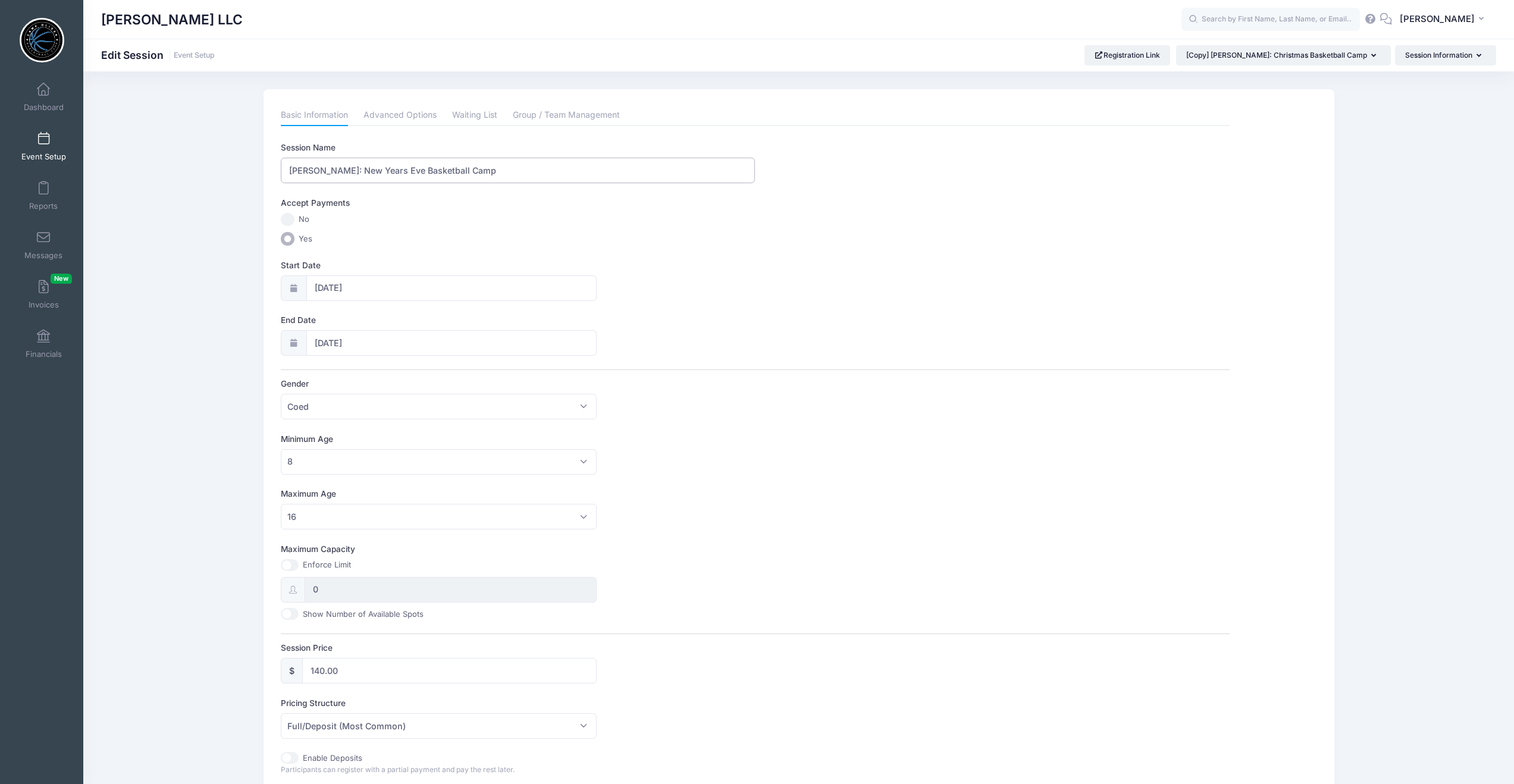
click at [404, 171] on input "[PERSON_NAME]: New Years Eve Basketball Camp" at bounding box center [518, 170] width 474 height 25
drag, startPoint x: 404, startPoint y: 171, endPoint x: 345, endPoint y: 171, distance: 59.0
click at [345, 171] on input "[PERSON_NAME]: New Years Eve Basketball Camp" at bounding box center [518, 170] width 474 height 25
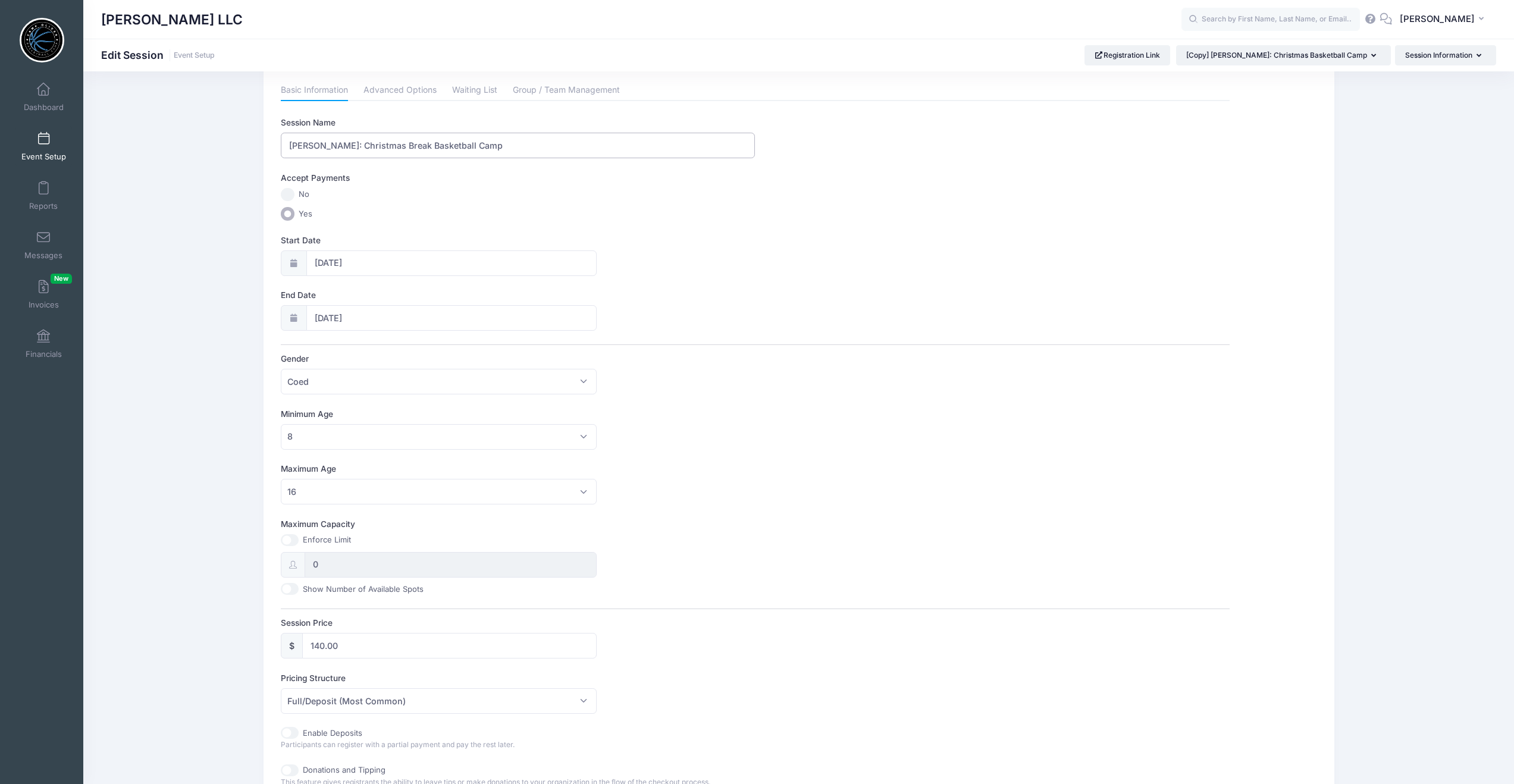
scroll to position [35, 0]
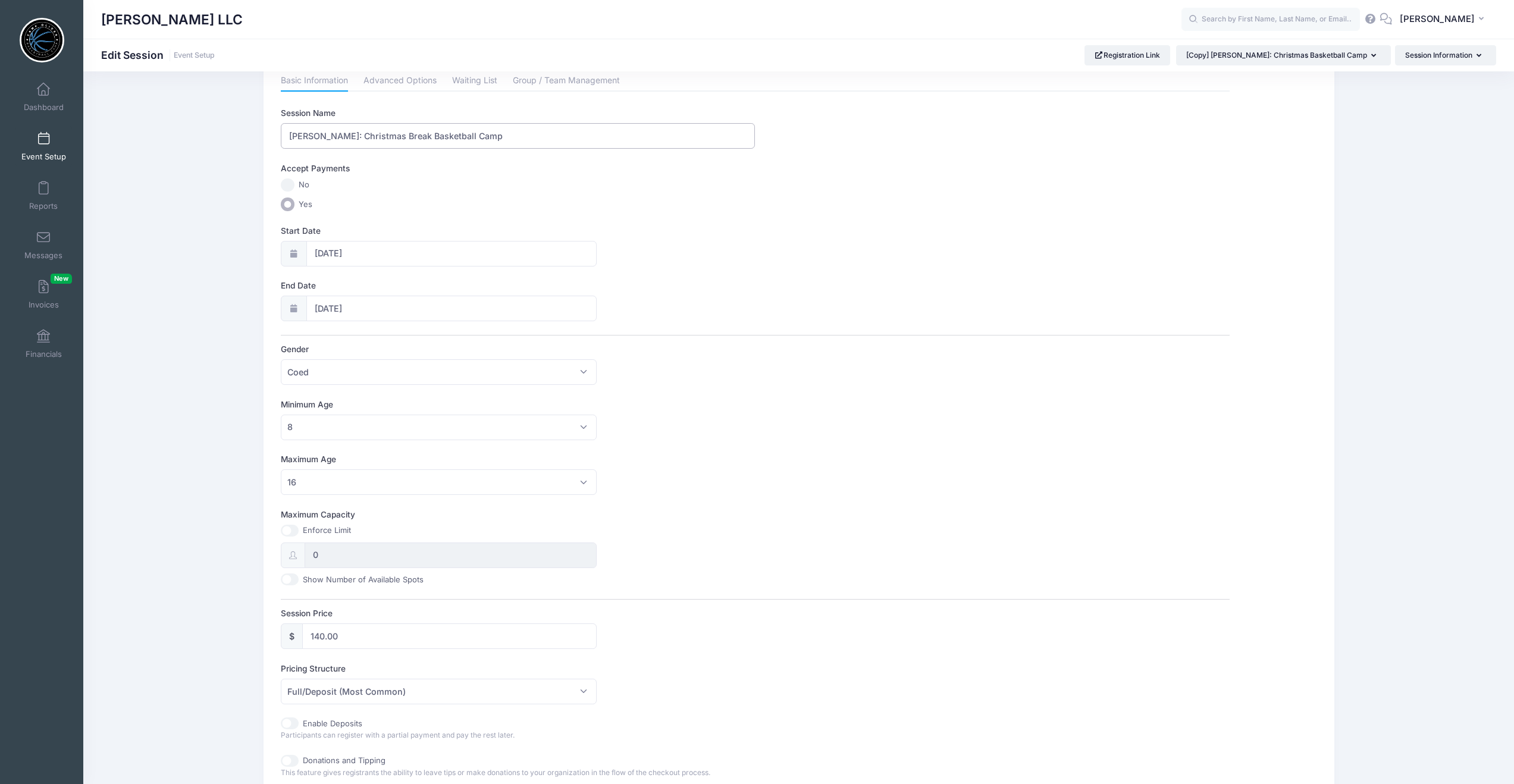
type input "[PERSON_NAME]: Christmas Break Basketball Camp"
click at [324, 635] on input "140.00" at bounding box center [450, 636] width 295 height 25
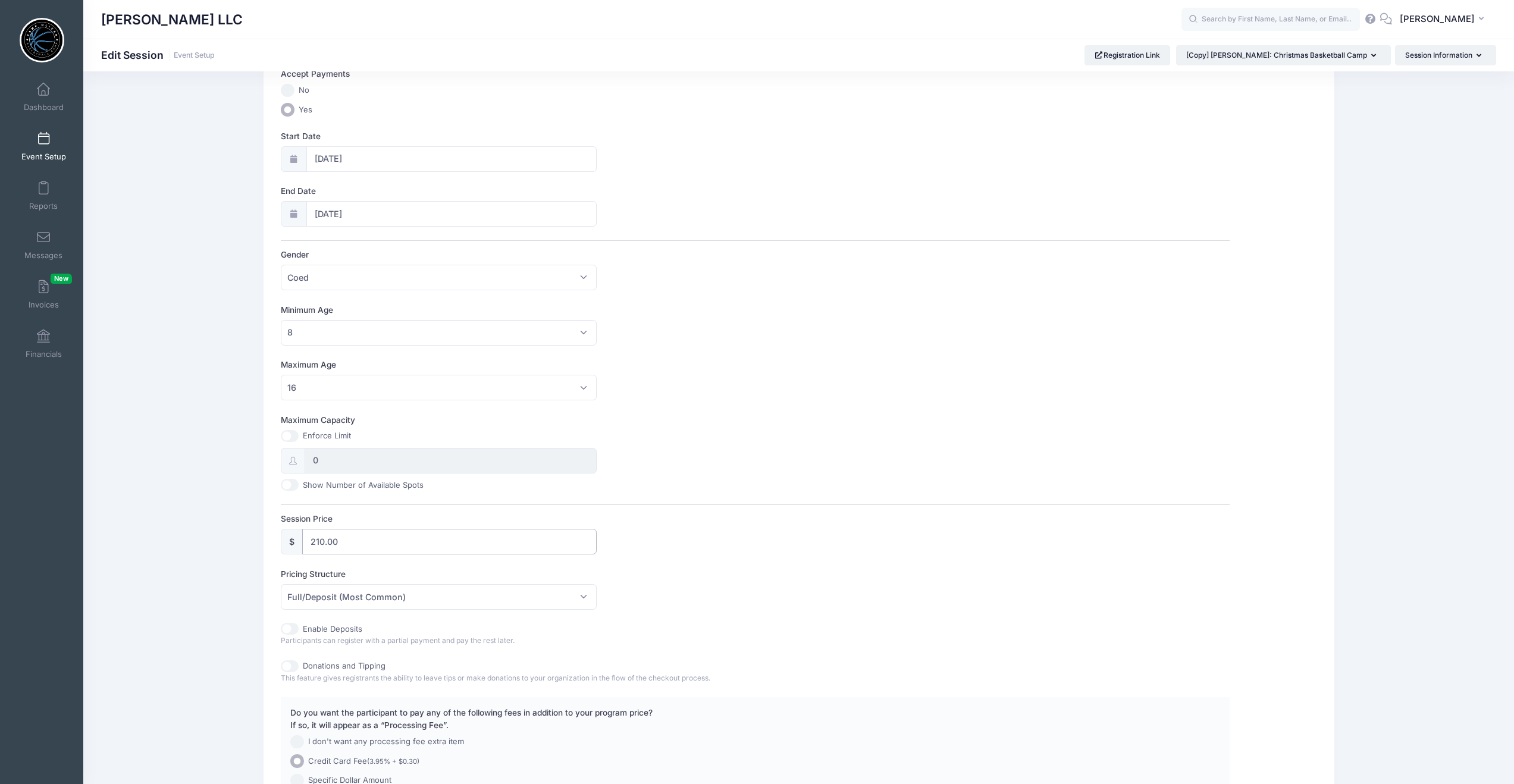
scroll to position [254, 0]
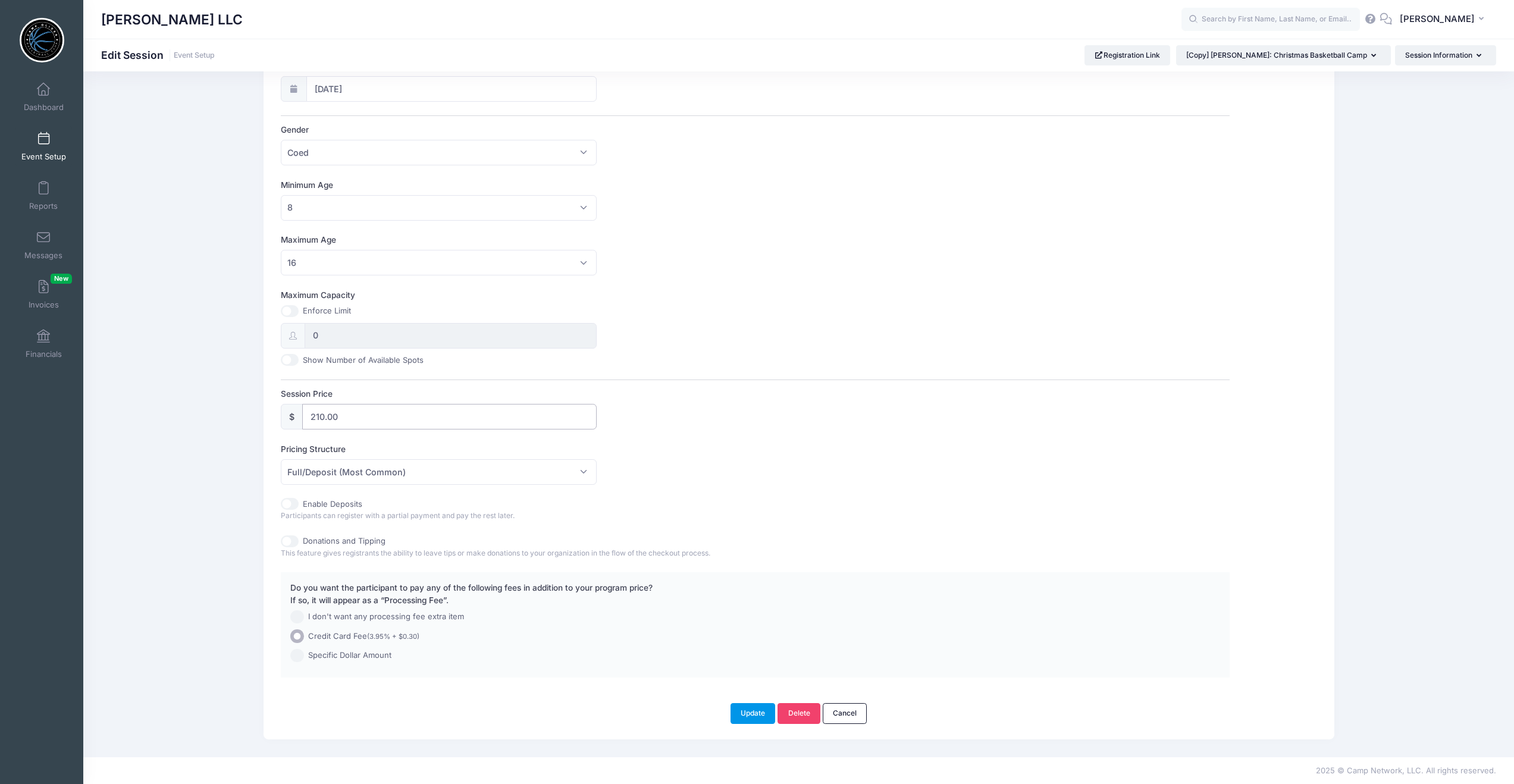
type input "210.00"
click at [749, 713] on button "Update" at bounding box center [753, 713] width 45 height 20
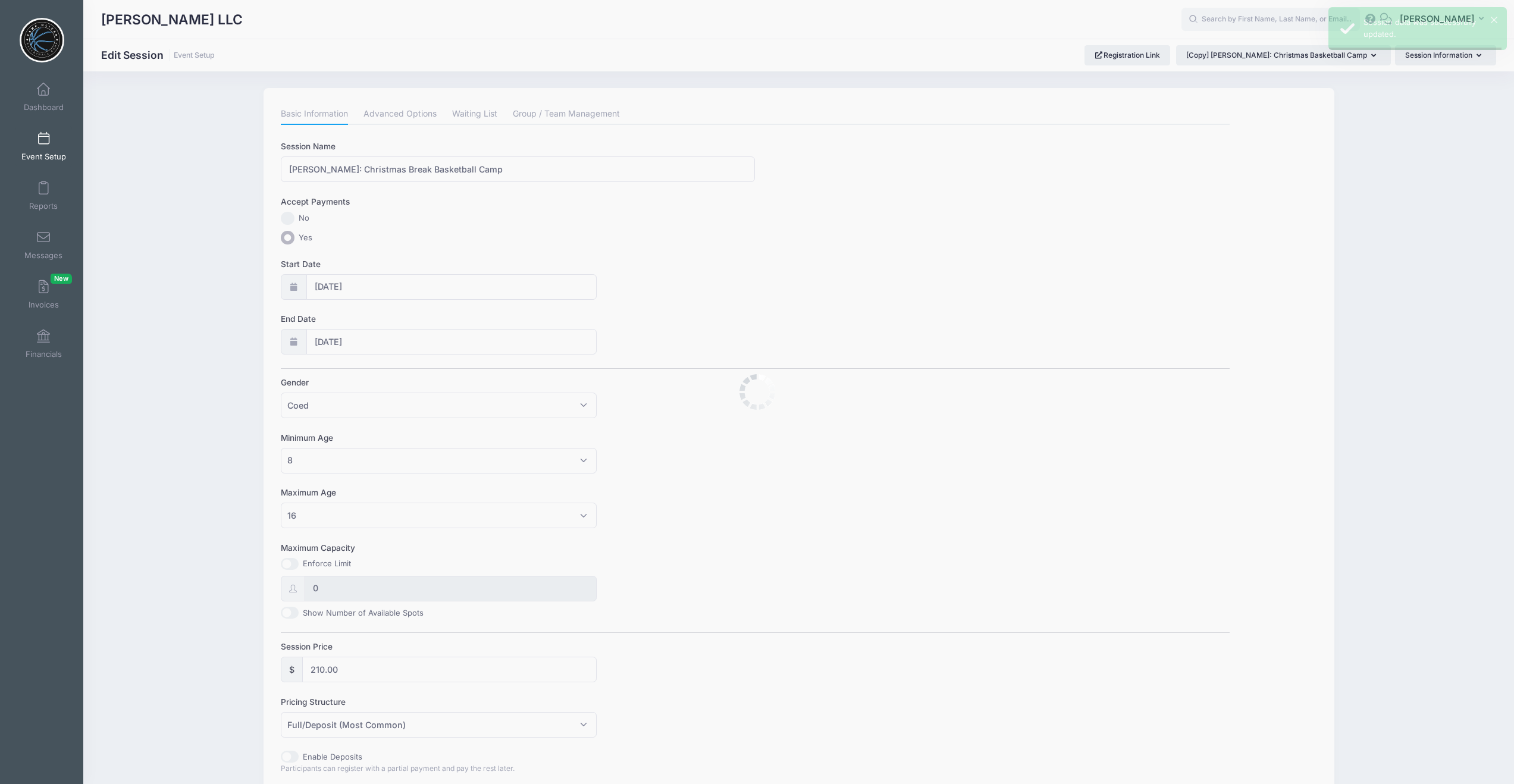
scroll to position [0, 0]
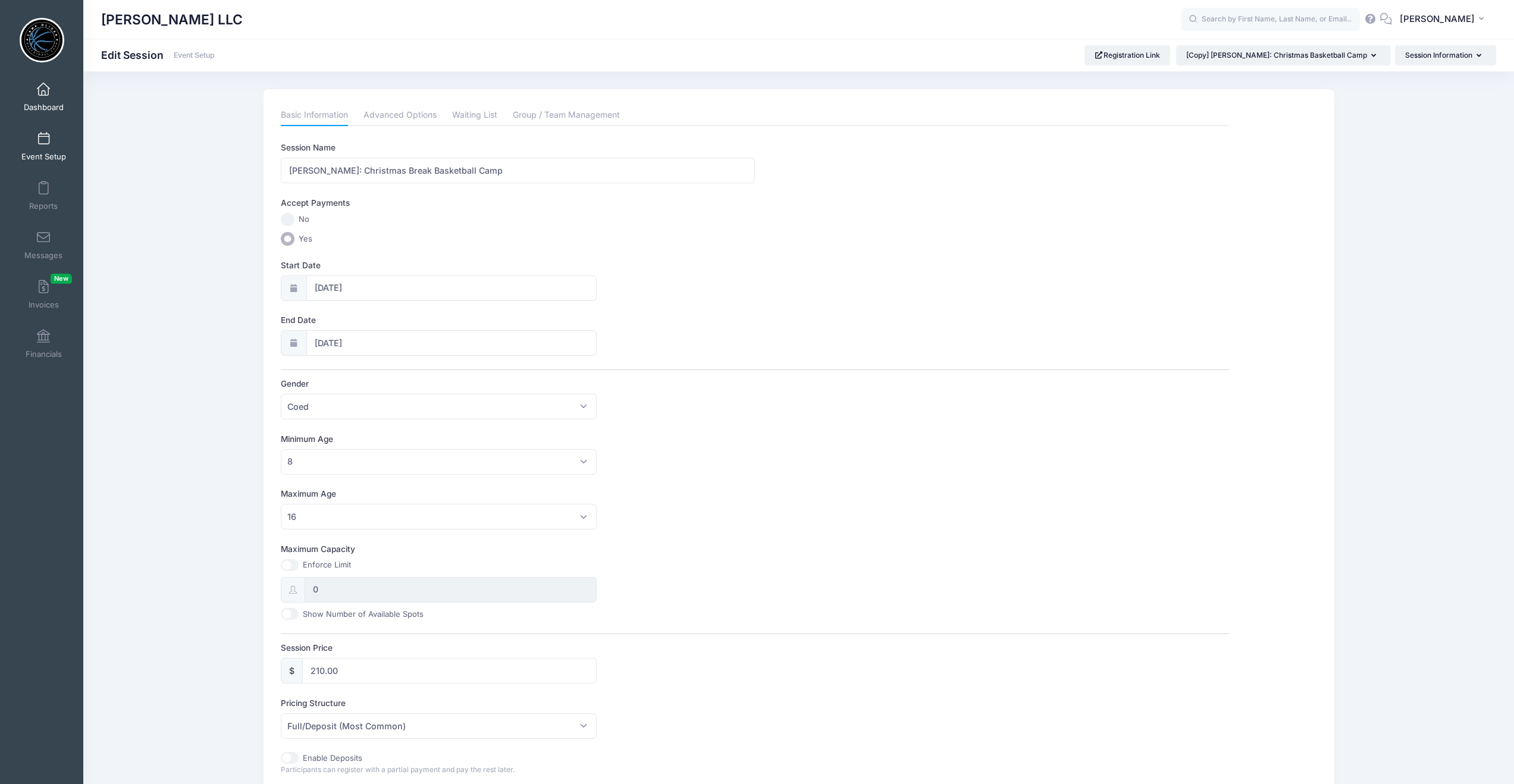
click at [43, 87] on span at bounding box center [43, 90] width 0 height 13
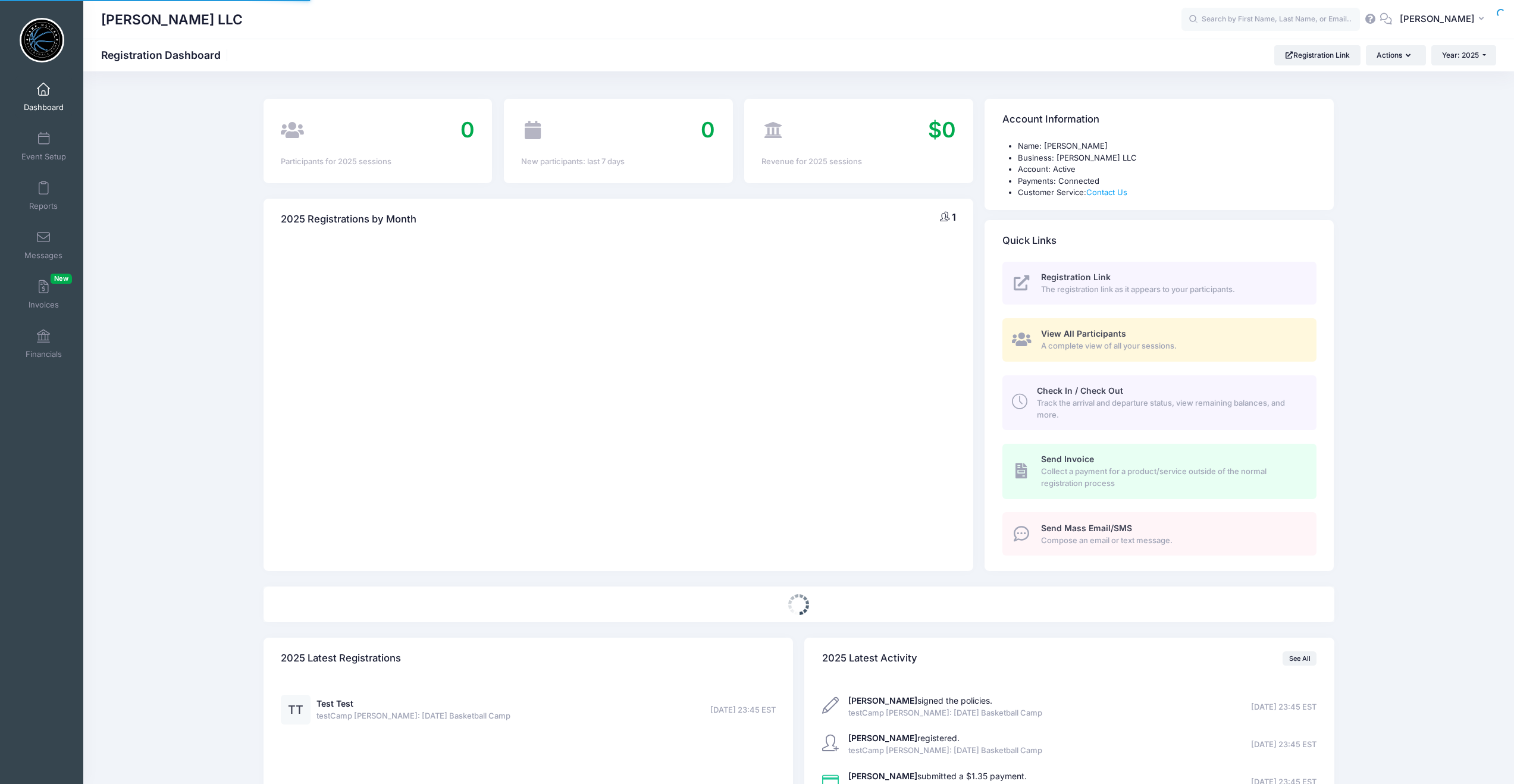
select select
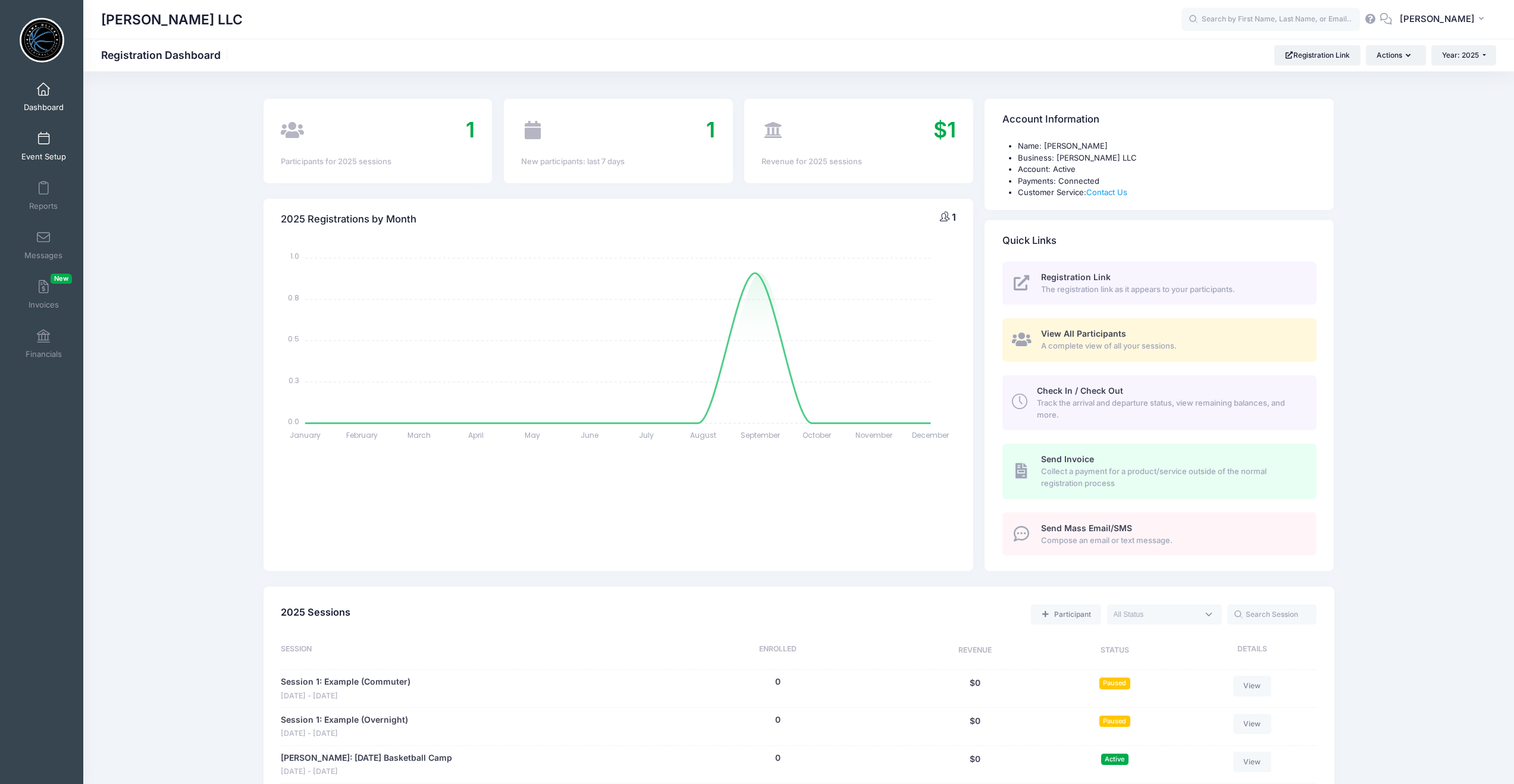
click at [43, 135] on span at bounding box center [43, 139] width 0 height 13
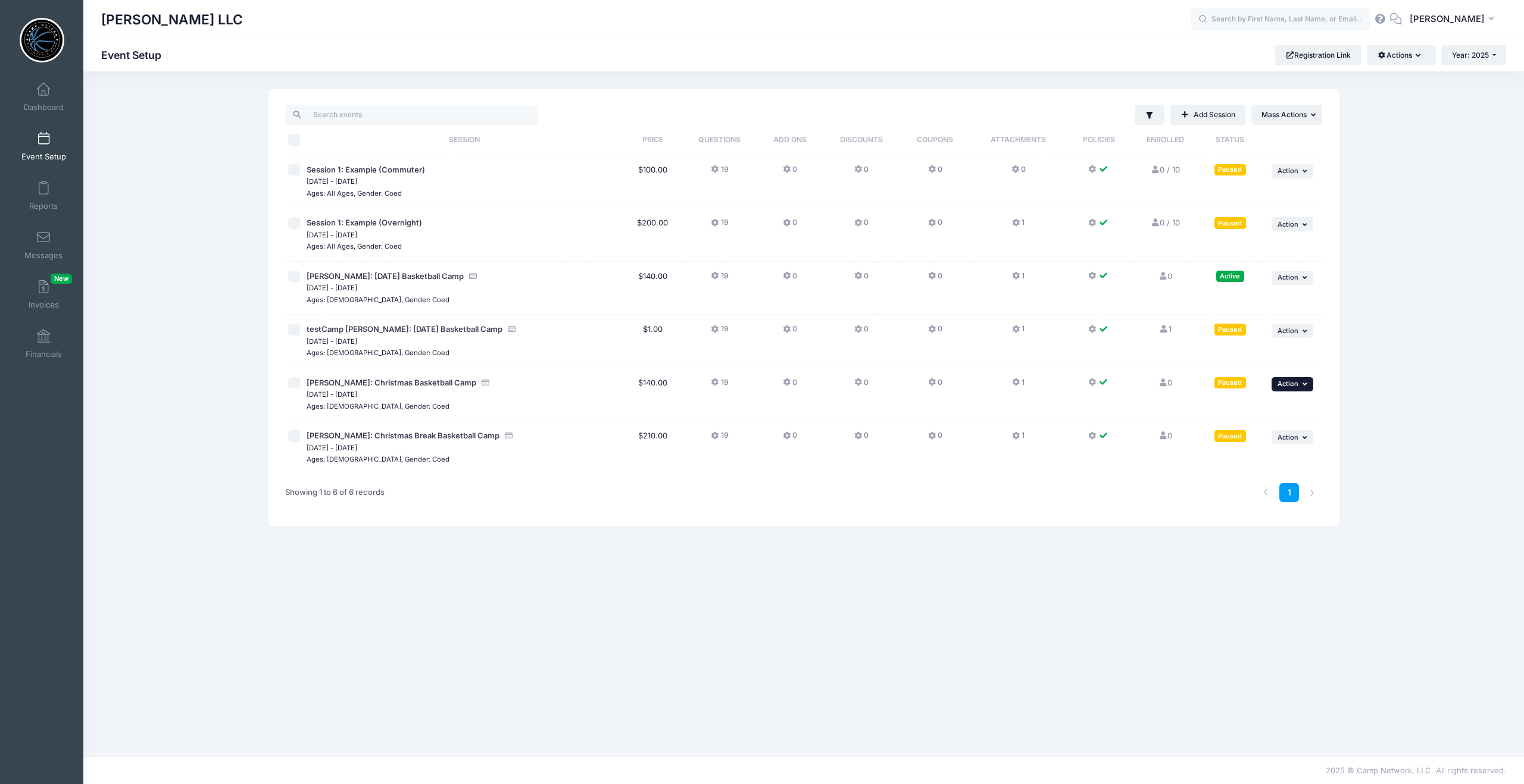
click at [1304, 384] on icon "button" at bounding box center [1306, 384] width 7 height 6
click at [1233, 410] on link "Resume Session" at bounding box center [1253, 410] width 108 height 23
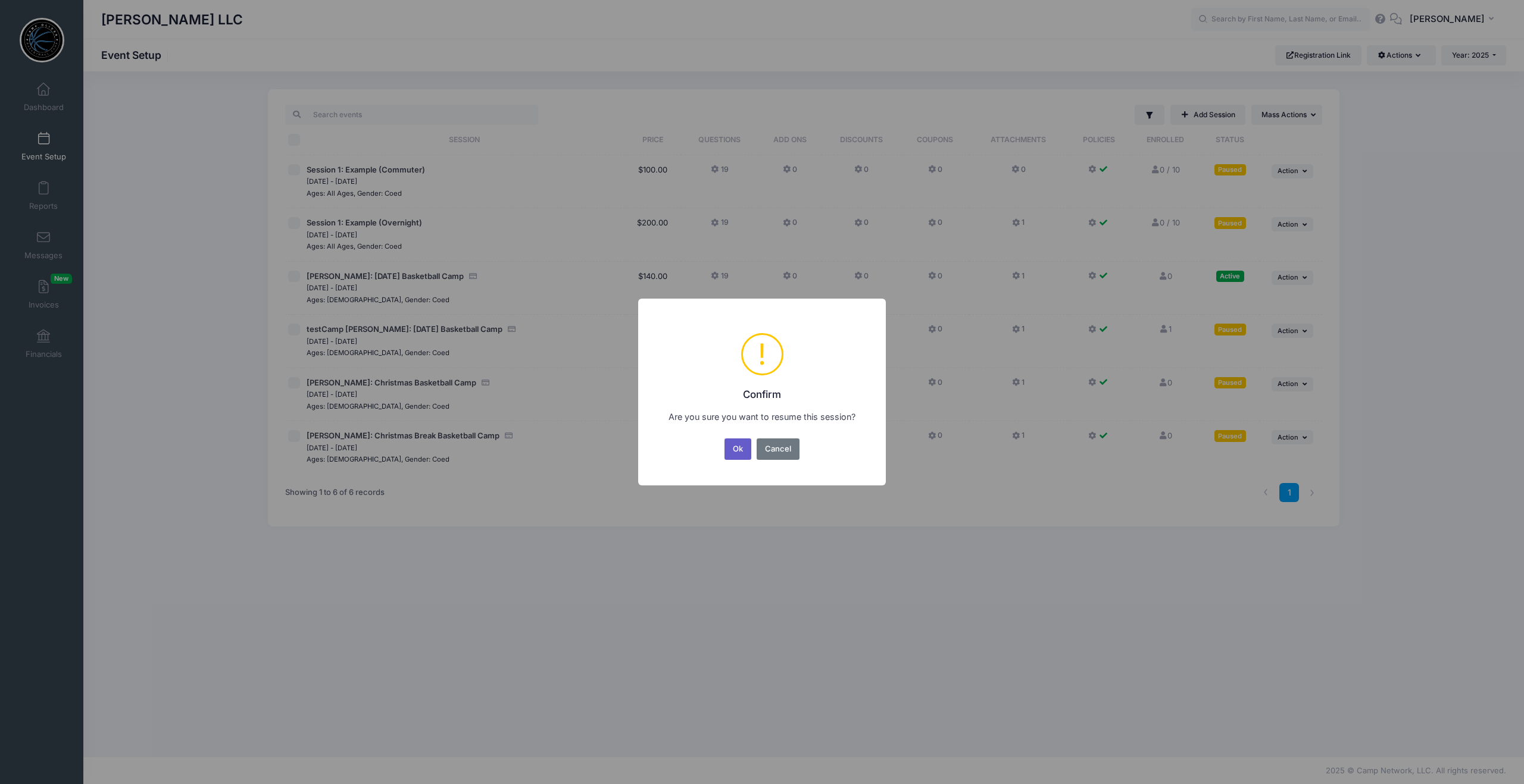
click at [740, 449] on button "Ok" at bounding box center [738, 449] width 28 height 21
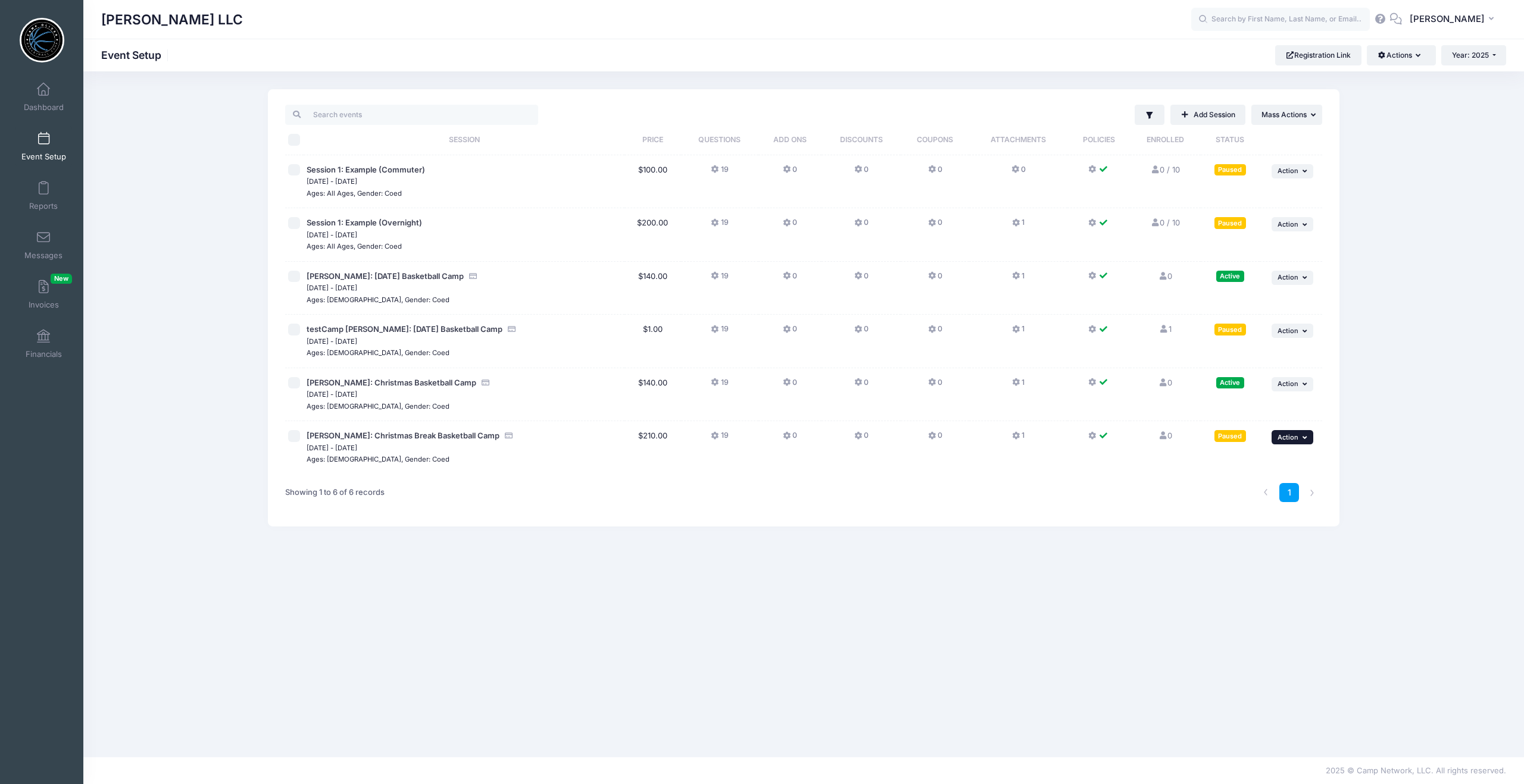
click at [1307, 437] on icon "button" at bounding box center [1306, 438] width 7 height 6
click at [1244, 460] on link "Resume Session" at bounding box center [1253, 463] width 108 height 23
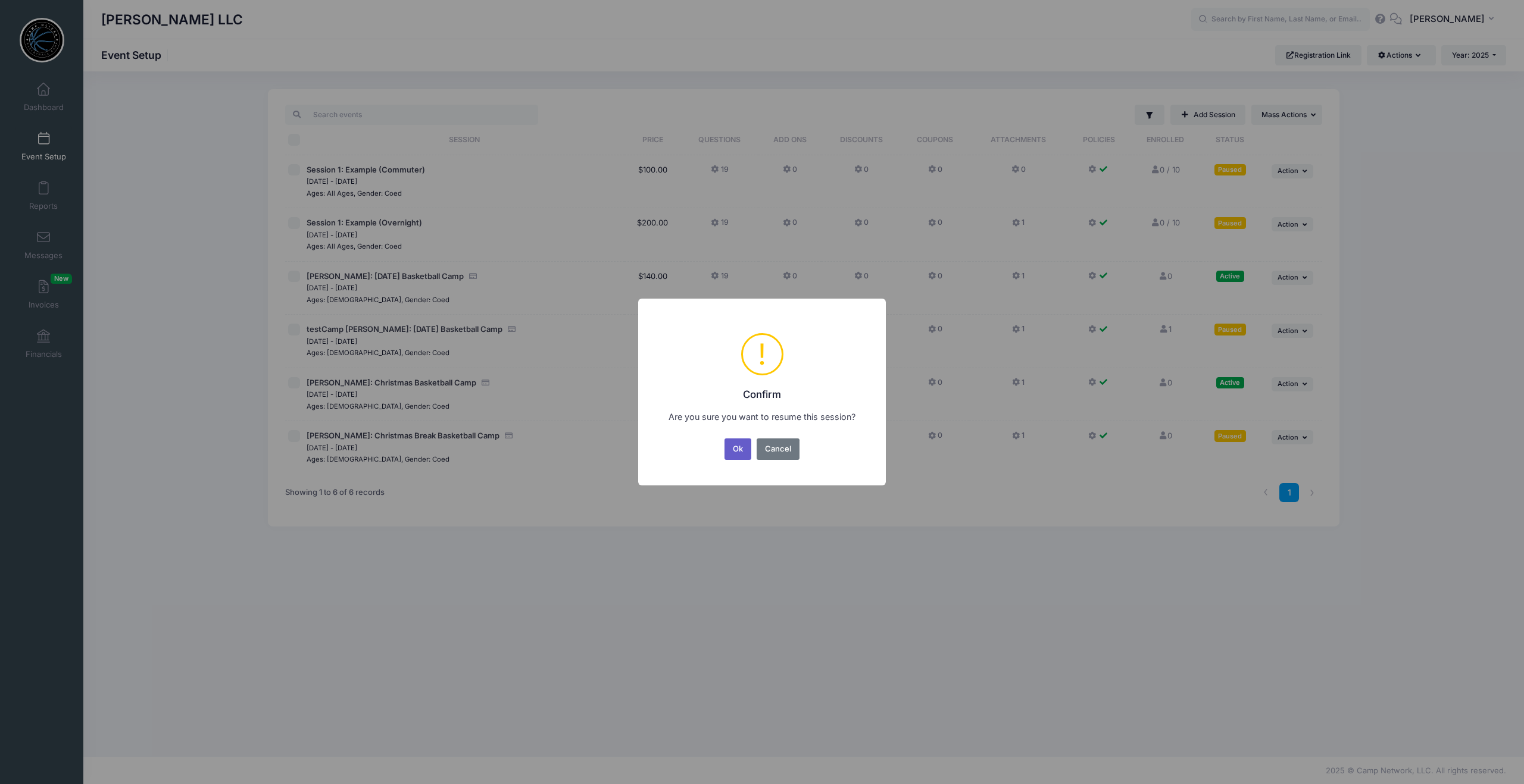
click at [730, 449] on button "Ok" at bounding box center [738, 449] width 28 height 21
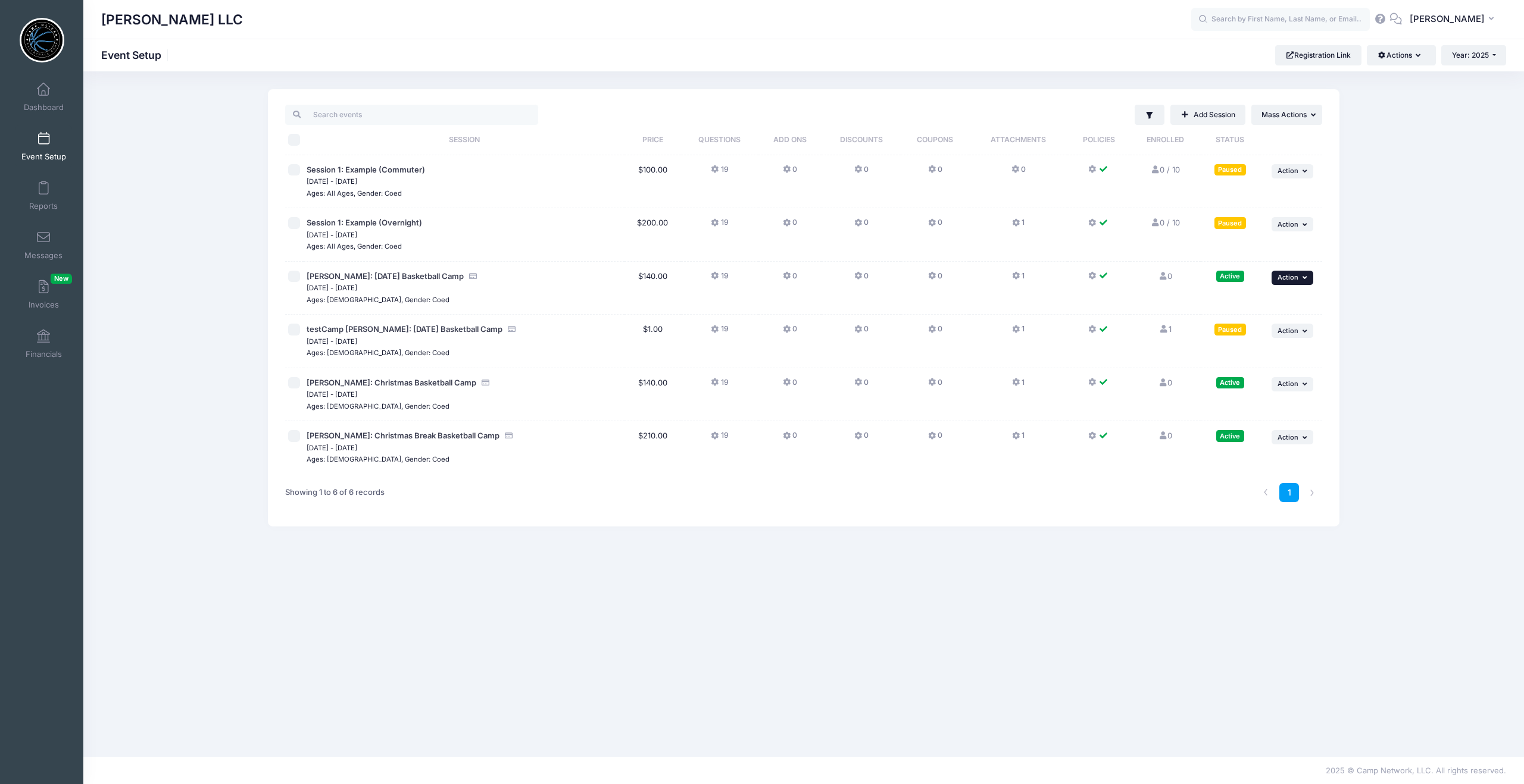
click at [1305, 274] on icon "button" at bounding box center [1306, 277] width 7 height 6
click at [445, 272] on span "[PERSON_NAME]: [DATE] Basketball Camp" at bounding box center [385, 276] width 158 height 9
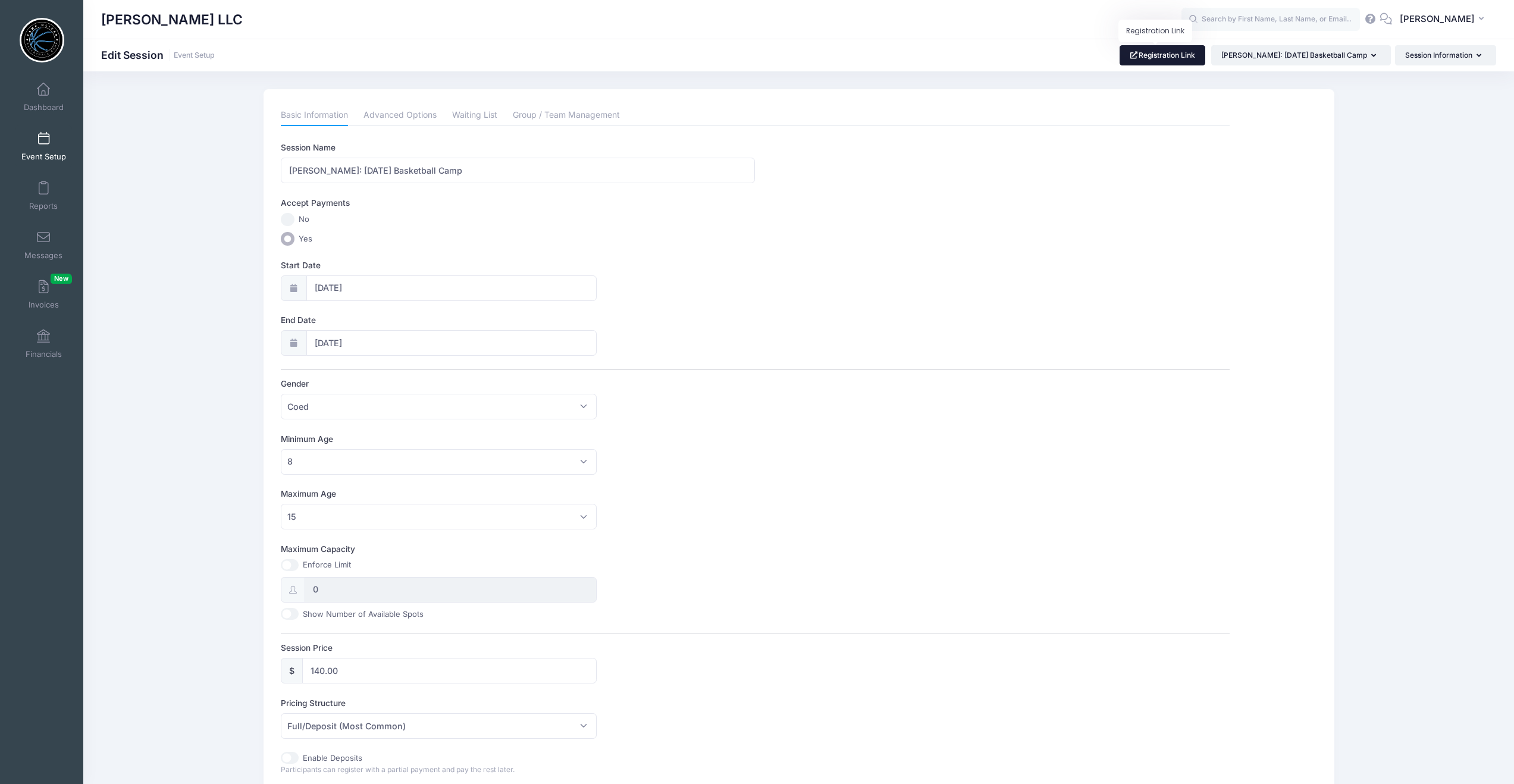
click at [1158, 58] on link "Registration Link" at bounding box center [1163, 55] width 87 height 20
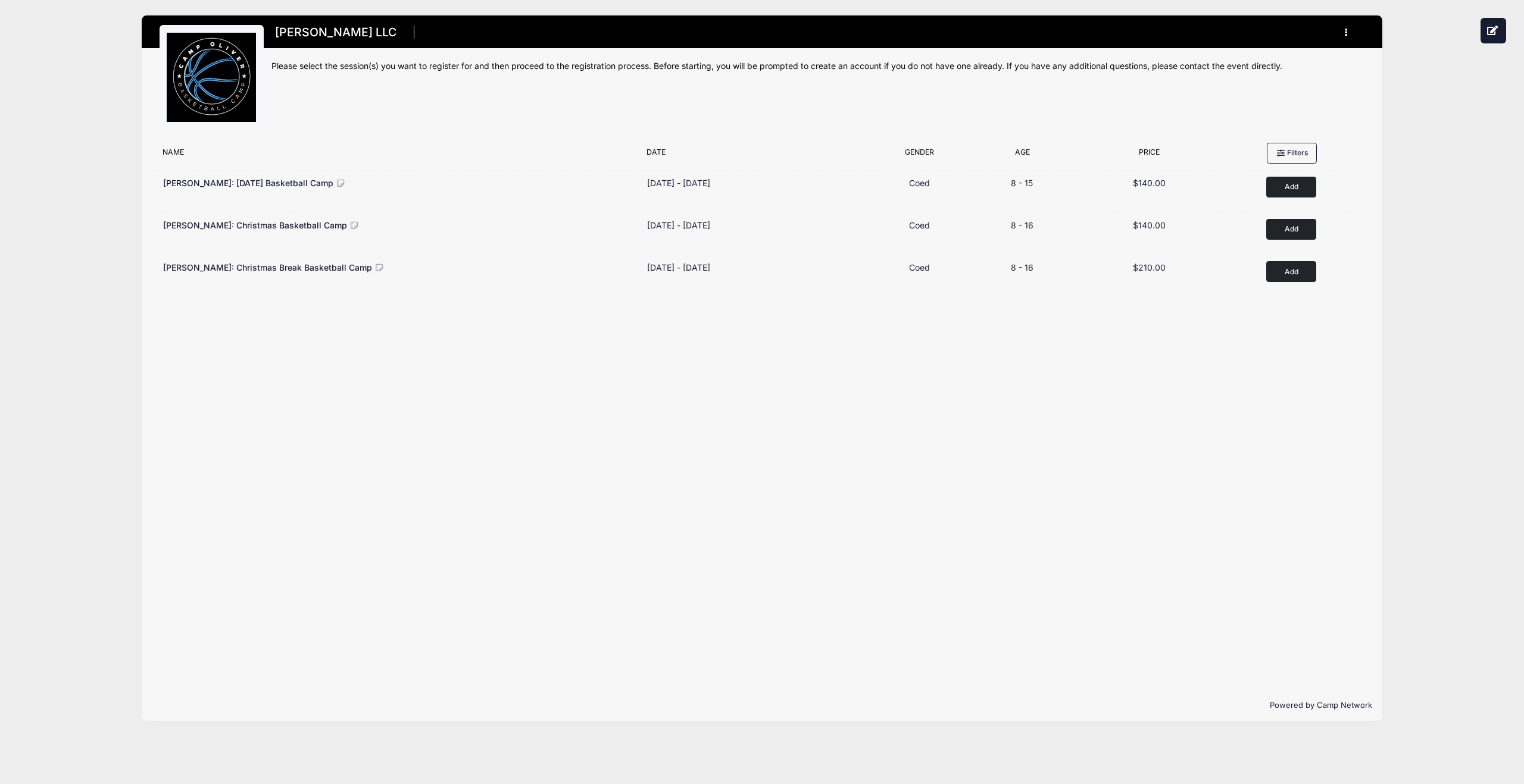
click at [530, 370] on div "Filter Options No sessions found matching your criteria Name Date Gender Filter…" at bounding box center [762, 413] width 1240 height 553
